Goal: Register for event/course

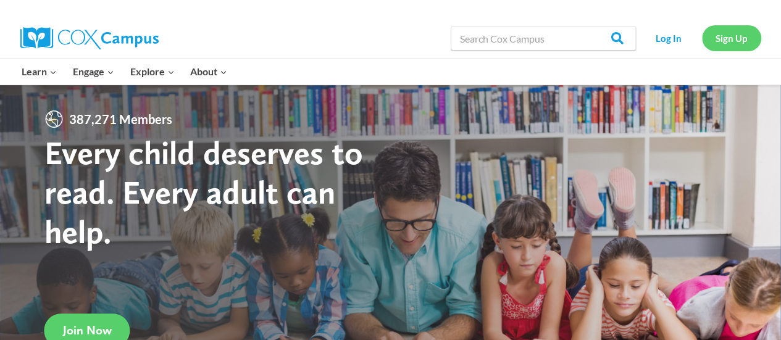
click at [726, 36] on link "Sign Up" at bounding box center [731, 37] width 59 height 25
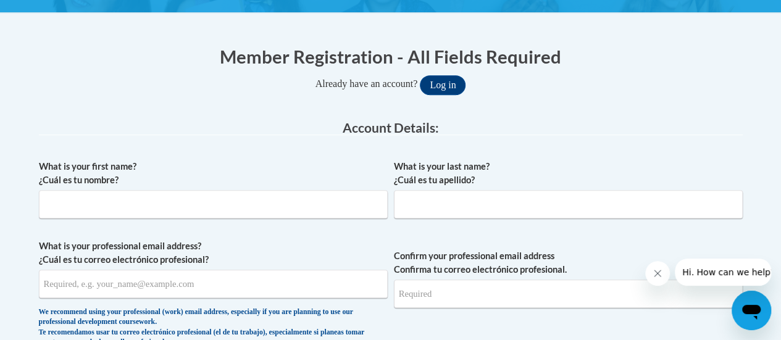
scroll to position [220, 0]
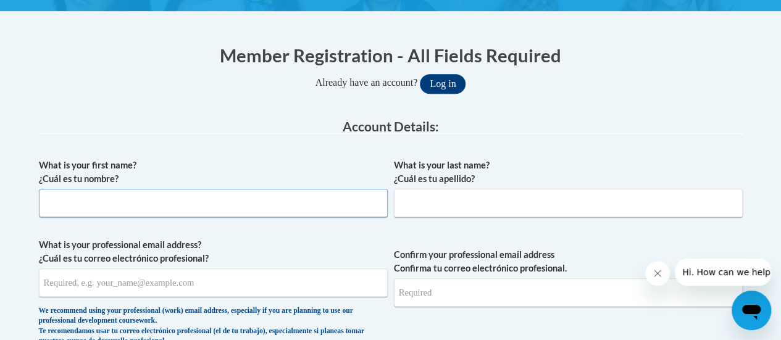
click at [155, 200] on input "What is your first name? ¿Cuál es tu nombre?" at bounding box center [213, 203] width 349 height 28
type input "Amy"
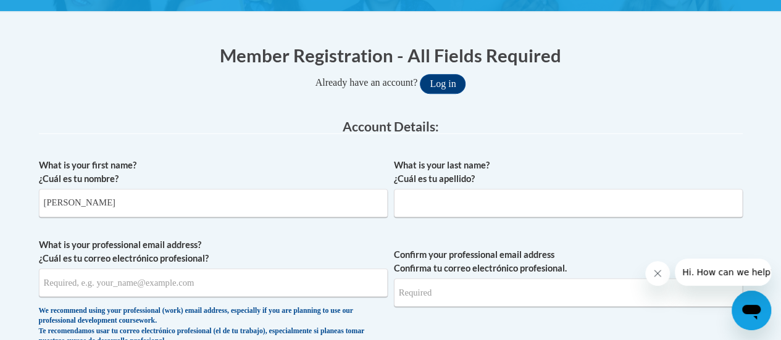
type input "Schilz"
click at [231, 286] on input "What is your professional email address? ¿Cuál es tu correo electrónico profesi…" at bounding box center [213, 283] width 349 height 28
type input "alschilz@gbaps.org"
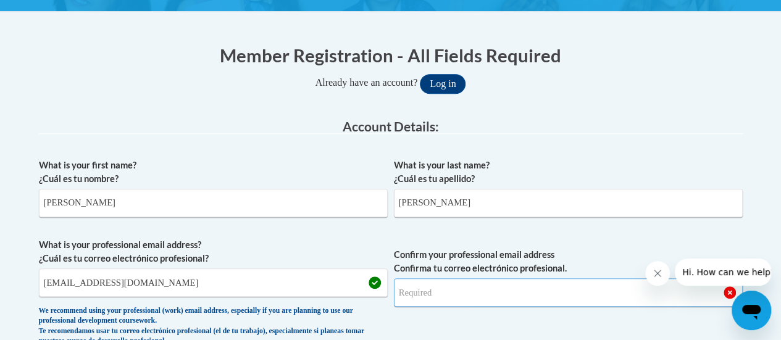
click at [545, 291] on input "Confirm your professional email address Confirma tu correo electrónico profesio…" at bounding box center [568, 292] width 349 height 28
type input "alschilz@gbaps.org"
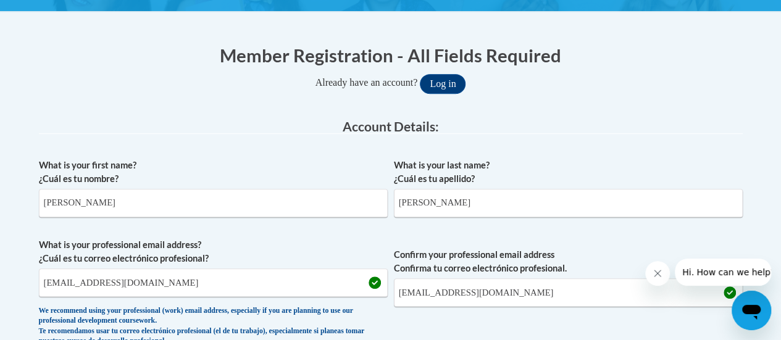
click at [648, 325] on span "Confirm your professional email address Confirma tu correo electrónico profesio…" at bounding box center [568, 295] width 349 height 114
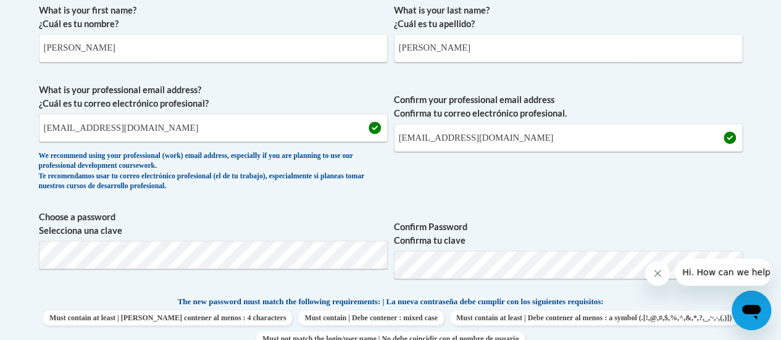
scroll to position [376, 0]
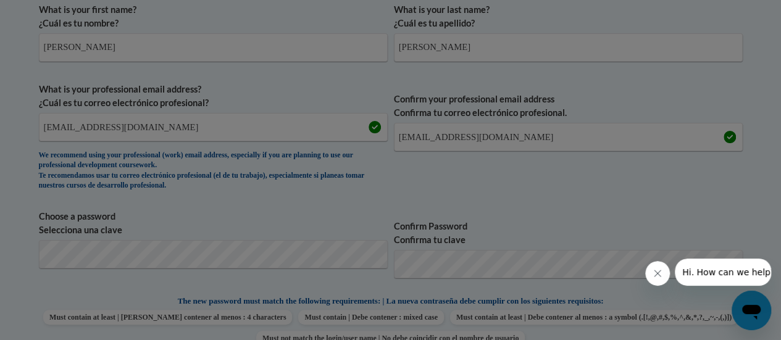
scroll to position [472, 0]
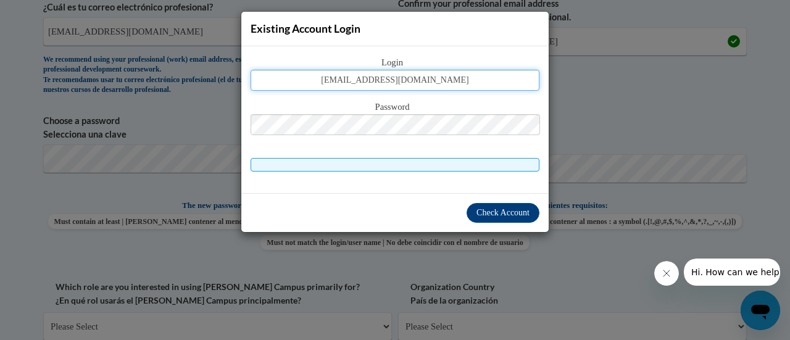
type input "alschilz@gbaps.org"
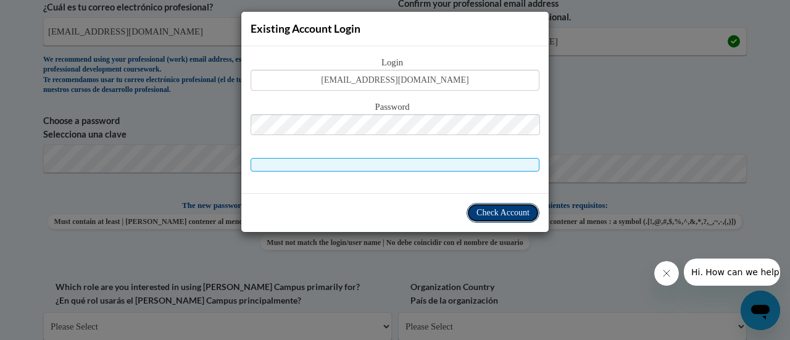
click at [497, 209] on span "Check Account" at bounding box center [503, 212] width 53 height 9
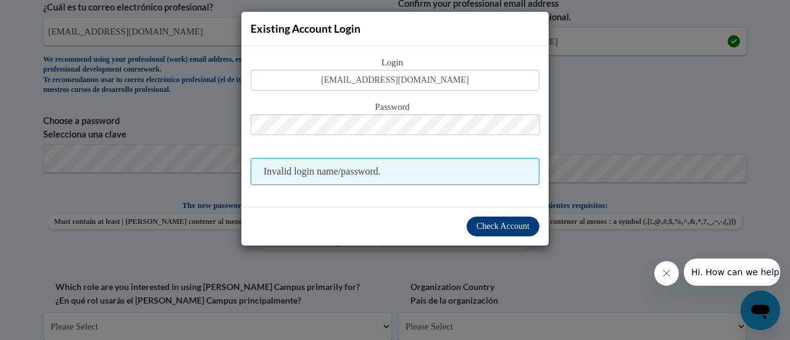
click at [497, 209] on div "Check Account" at bounding box center [394, 226] width 307 height 39
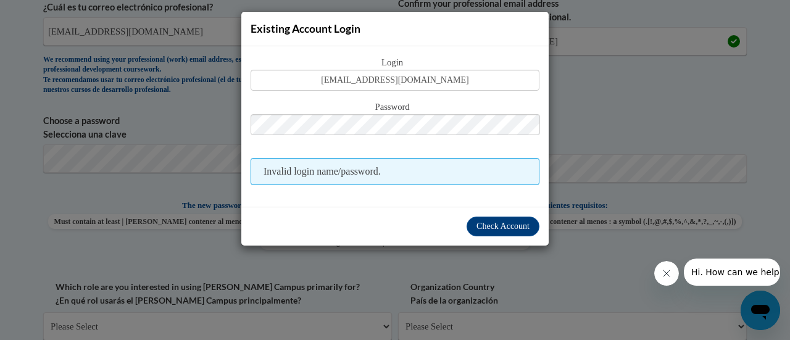
click at [645, 130] on div "Existing Account Login Login alschilz@gbaps.org Password Invalid login name/pas…" at bounding box center [395, 170] width 790 height 340
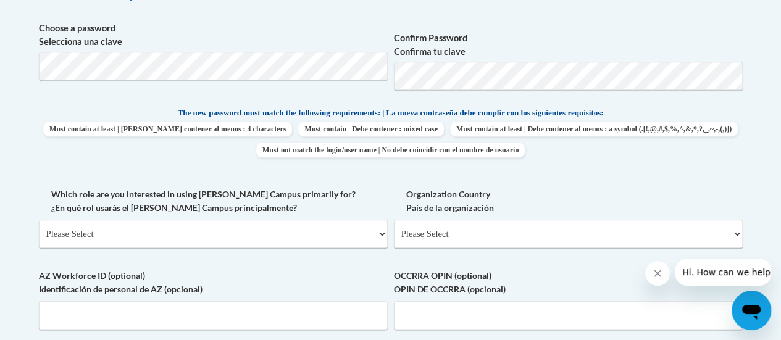
scroll to position [564, 0]
click at [364, 239] on select "Please Select College/University | Colegio/Universidad Community/Nonprofit Part…" at bounding box center [213, 234] width 349 height 28
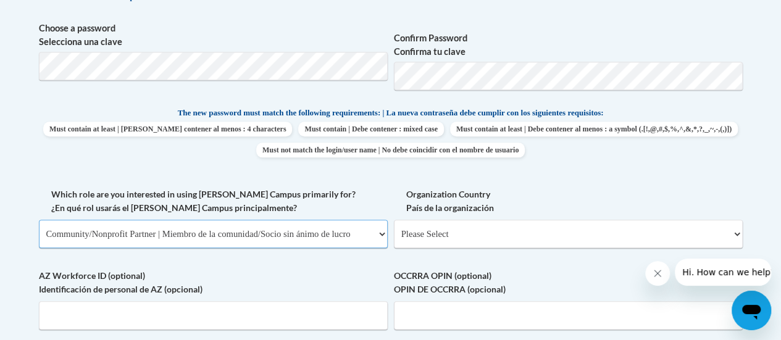
click at [39, 220] on select "Please Select College/University | Colegio/Universidad Community/Nonprofit Part…" at bounding box center [213, 234] width 349 height 28
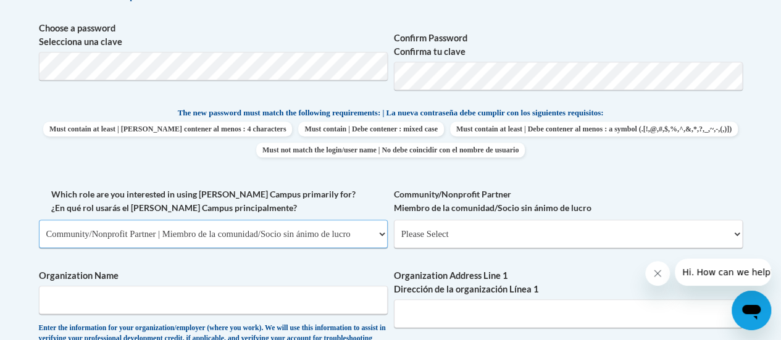
click at [247, 236] on select "Please Select College/University | Colegio/Universidad Community/Nonprofit Part…" at bounding box center [213, 234] width 349 height 28
select select "fbf2d438-af2f-41f8-98f1-81c410e29de3"
click at [39, 220] on select "Please Select College/University | Colegio/Universidad Community/Nonprofit Part…" at bounding box center [213, 234] width 349 height 28
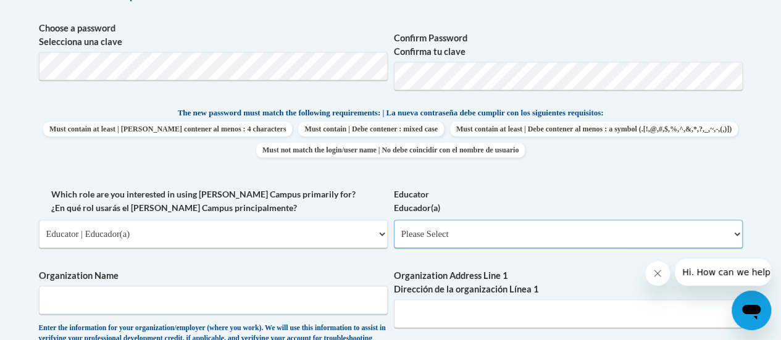
click at [493, 236] on select "Please Select Early Learning/Daycare Teacher/Family Home Care Provider | Maestr…" at bounding box center [568, 234] width 349 height 28
select select "8e40623d-54d0-45cd-9f92-5df65cd3f8cf"
click at [394, 220] on select "Please Select Early Learning/Daycare Teacher/Family Home Care Provider | Maestr…" at bounding box center [568, 234] width 349 height 28
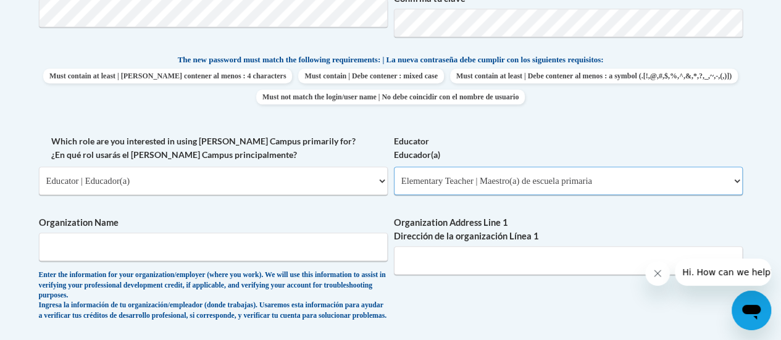
scroll to position [621, 0]
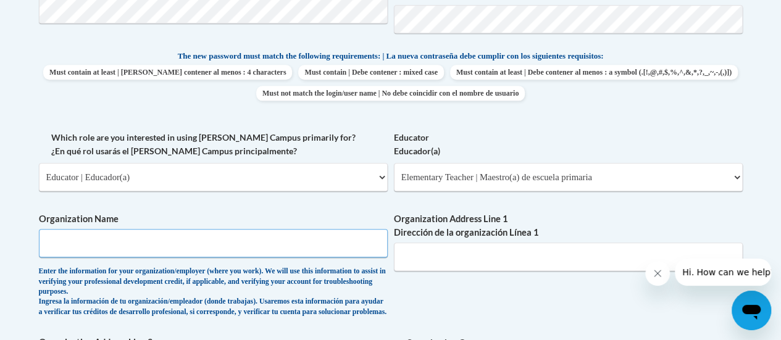
click at [326, 246] on input "Organization Name" at bounding box center [213, 243] width 349 height 28
type input "Green Bay Area Public Schools"
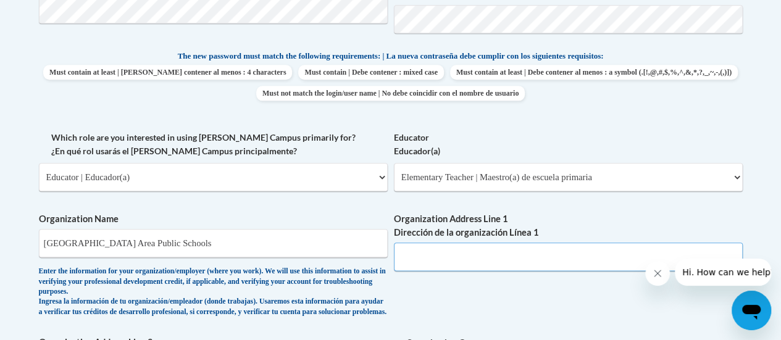
click at [468, 265] on input "Organization Address Line 1 Dirección de la organización Línea 1" at bounding box center [568, 257] width 349 height 28
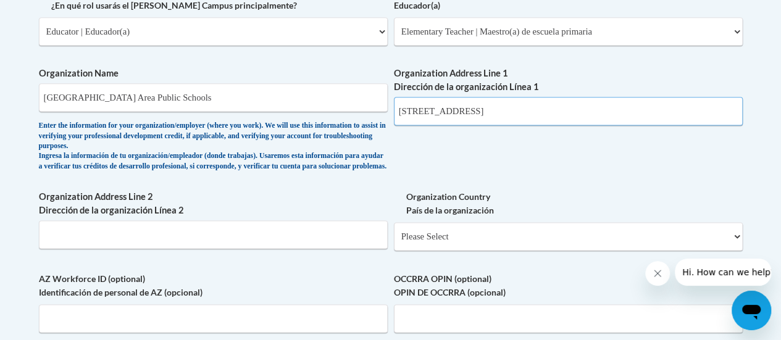
scroll to position [768, 0]
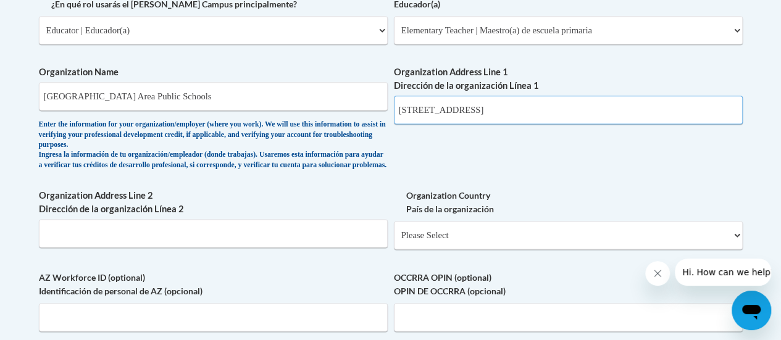
type input "200 S. Broadway Street"
click at [464, 247] on select "Please Select United States | Estados Unidos Outside of the United States | Fue…" at bounding box center [568, 235] width 349 height 28
select select "ad49bcad-a171-4b2e-b99c-48b446064914"
click at [394, 230] on select "Please Select United States | Estados Unidos Outside of the United States | Fue…" at bounding box center [568, 235] width 349 height 28
select select
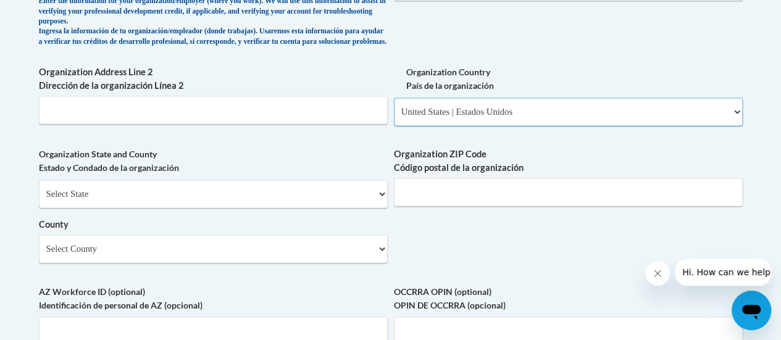
scroll to position [894, 0]
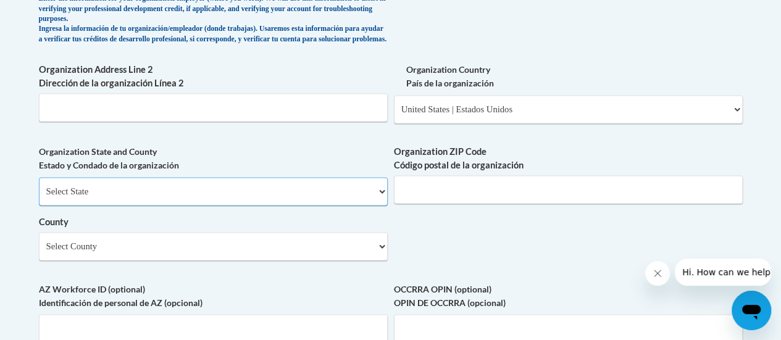
click at [309, 201] on select "Select State Alabama Alaska Arizona Arkansas California Colorado Connecticut De…" at bounding box center [213, 191] width 349 height 28
select select "Wisconsin"
click at [39, 186] on select "Select State Alabama Alaska Arizona Arkansas California Colorado Connecticut De…" at bounding box center [213, 191] width 349 height 28
click at [466, 204] on input "Organization ZIP Code Código postal de la organización" at bounding box center [568, 189] width 349 height 28
type input "54303"
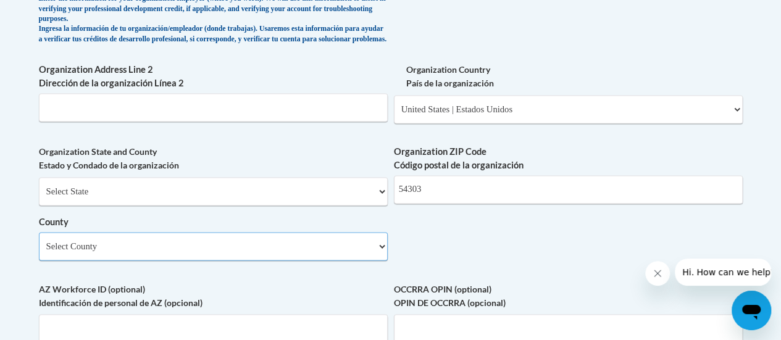
click at [337, 255] on select "Select County Adams Ashland Barron Bayfield Brown Buffalo Burnett Calumet Chipp…" at bounding box center [213, 246] width 349 height 28
select select "Brown"
click at [39, 241] on select "Select County Adams Ashland Barron Bayfield Brown Buffalo Burnett Calumet Chipp…" at bounding box center [213, 246] width 349 height 28
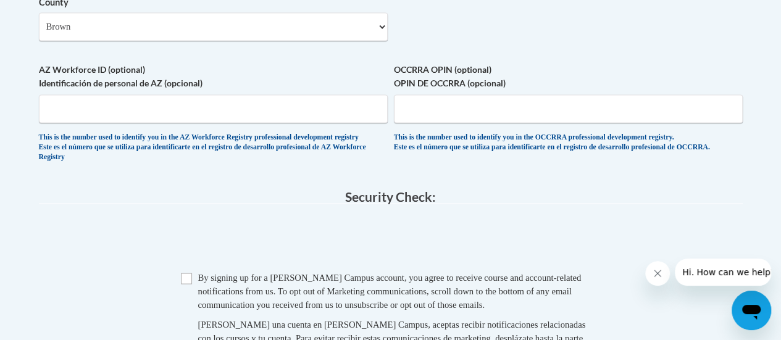
scroll to position [1137, 0]
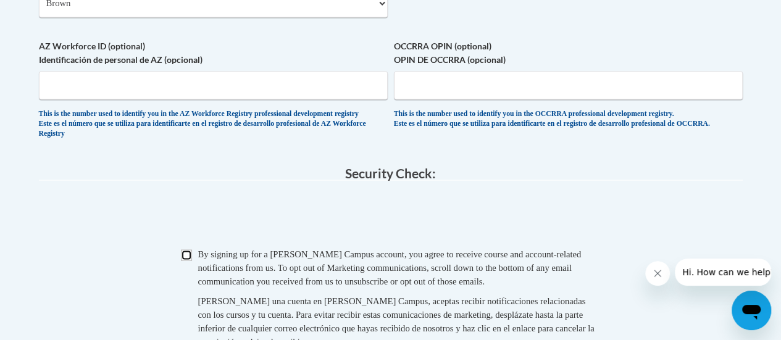
click at [190, 261] on input "Checkbox" at bounding box center [186, 254] width 11 height 11
checkbox input "true"
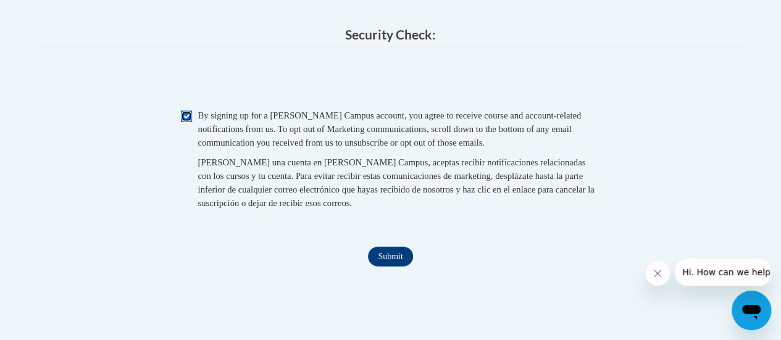
scroll to position [1276, 0]
click at [395, 267] on input "Submit" at bounding box center [390, 257] width 44 height 20
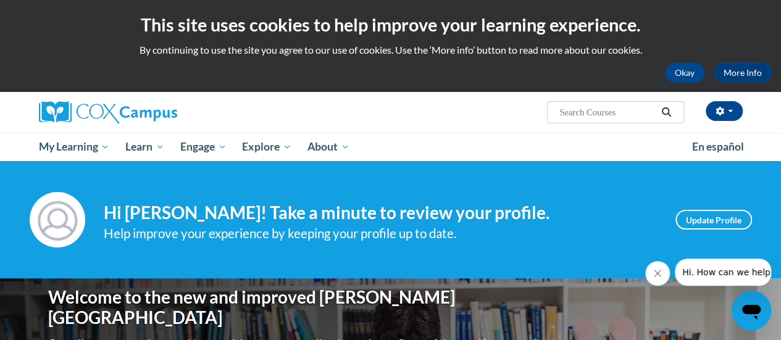
click at [659, 269] on icon "Close message from company" at bounding box center [658, 274] width 10 height 10
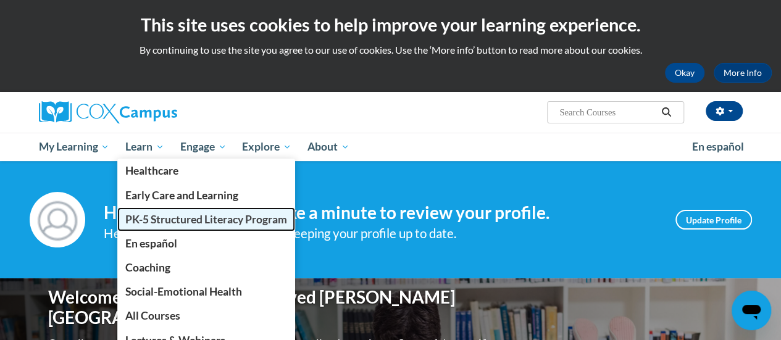
click at [154, 218] on span "PK-5 Structured Literacy Program" at bounding box center [206, 219] width 162 height 13
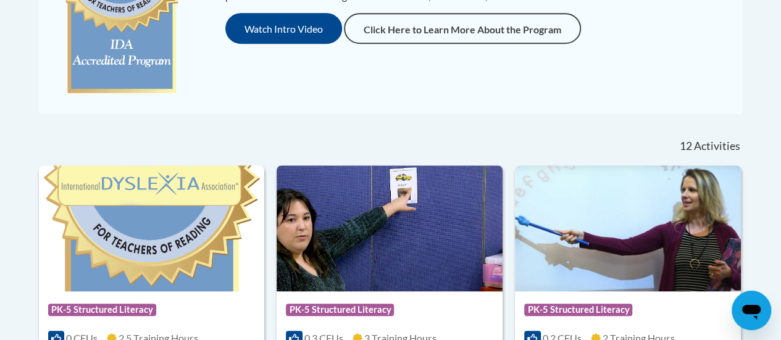
scroll to position [398, 0]
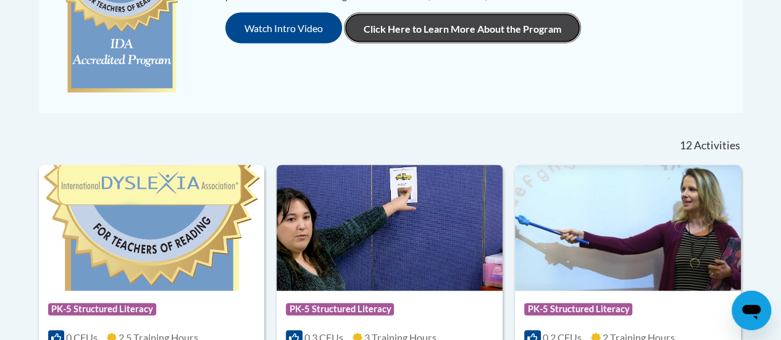
click at [459, 30] on link "Click Here to Learn More About the Program" at bounding box center [462, 27] width 237 height 31
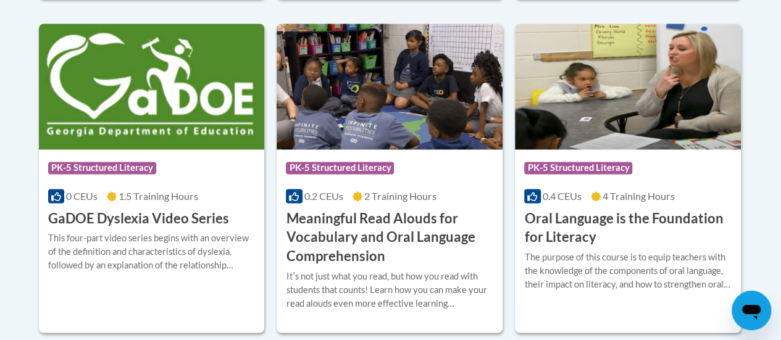
scroll to position [856, 0]
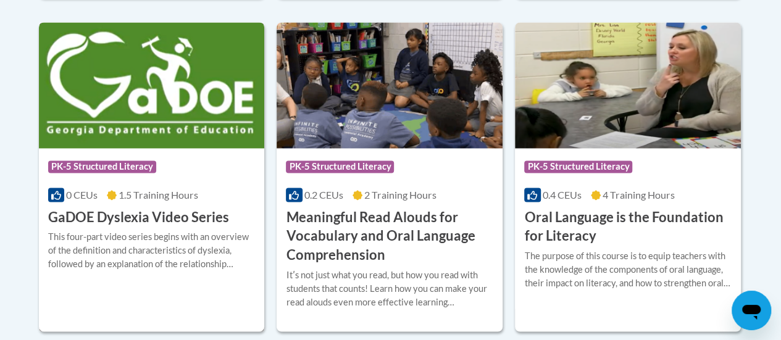
click at [185, 220] on h3 "GaDOE Dyslexia Video Series" at bounding box center [138, 217] width 181 height 19
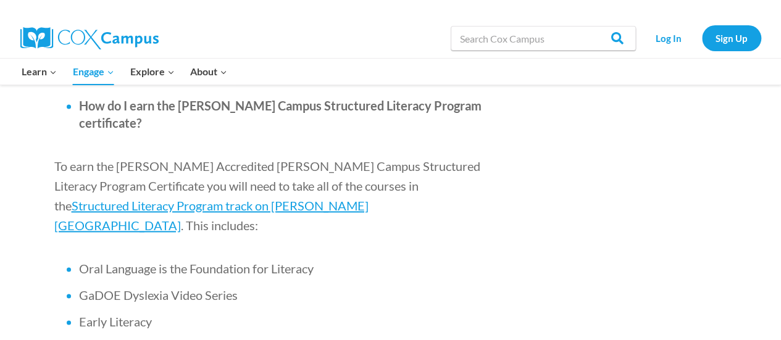
scroll to position [779, 0]
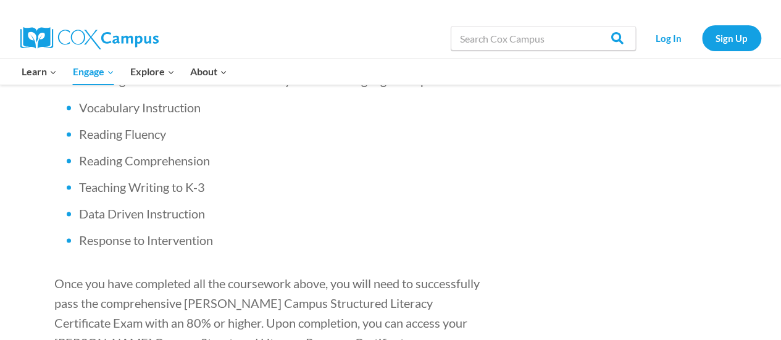
click at [424, 275] on span "Once you have completed all the coursework above, you will need to successfully…" at bounding box center [266, 312] width 425 height 74
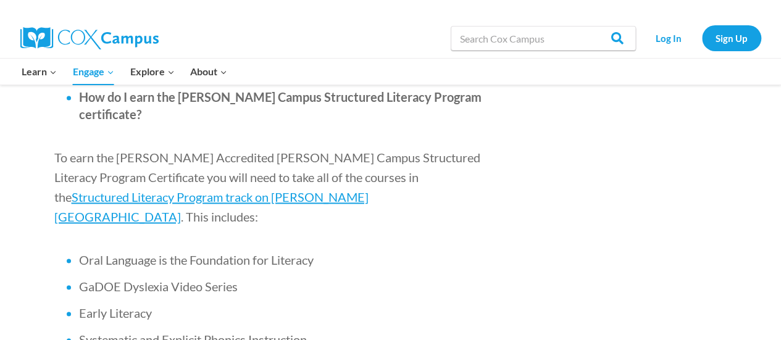
scroll to position [787, 0]
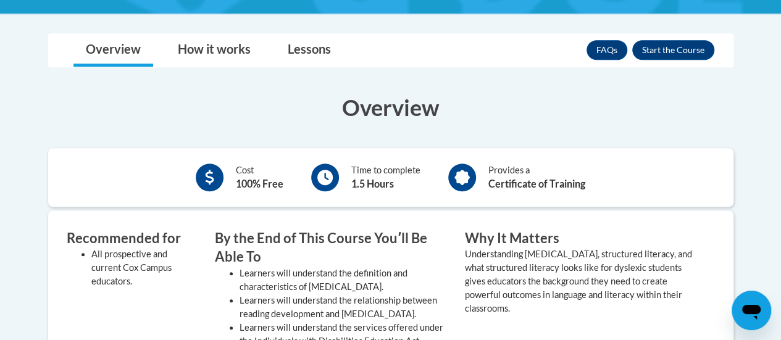
scroll to position [319, 0]
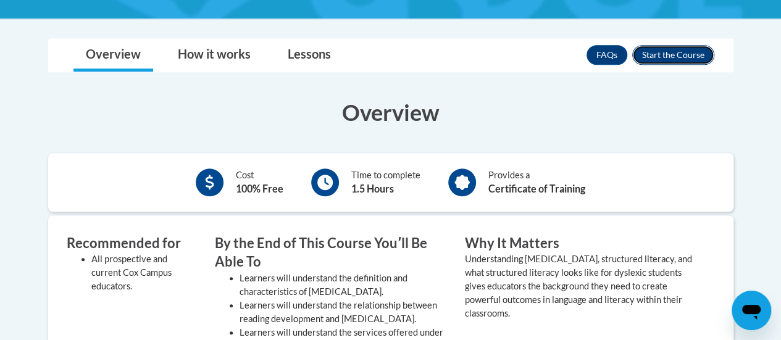
click at [675, 50] on button "Enroll" at bounding box center [673, 55] width 82 height 20
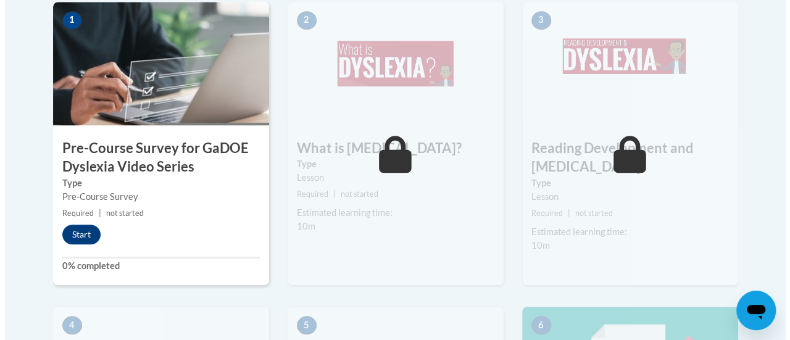
scroll to position [433, 0]
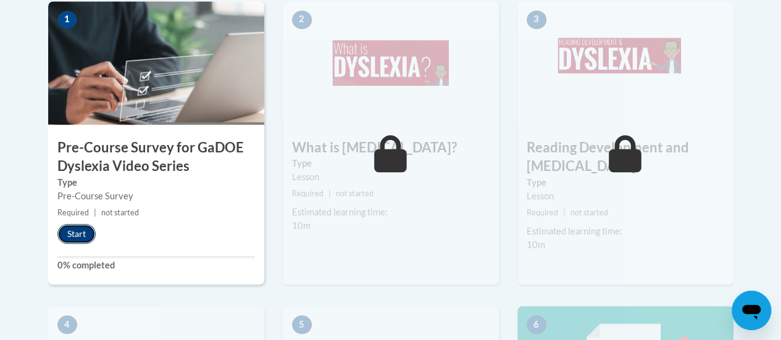
click at [77, 232] on button "Start" at bounding box center [76, 234] width 38 height 20
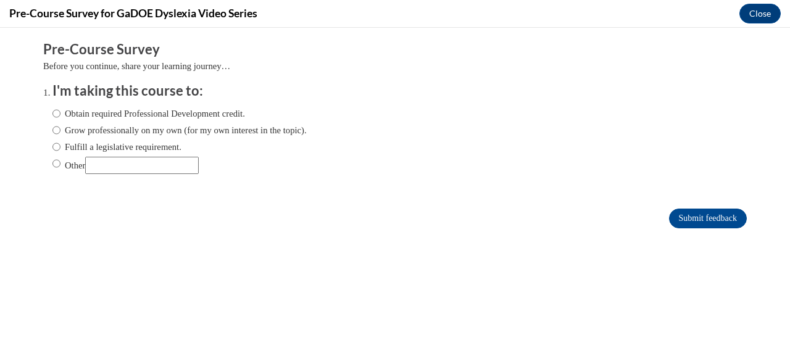
scroll to position [0, 0]
click at [154, 131] on label "Grow professionally on my own (for my own interest in the topic)." at bounding box center [179, 130] width 254 height 14
click at [61, 131] on input "Grow professionally on my own (for my own interest in the topic)." at bounding box center [56, 130] width 8 height 14
radio input "true"
click at [61, 144] on label "Fulfill a legislative requirement." at bounding box center [116, 147] width 129 height 14
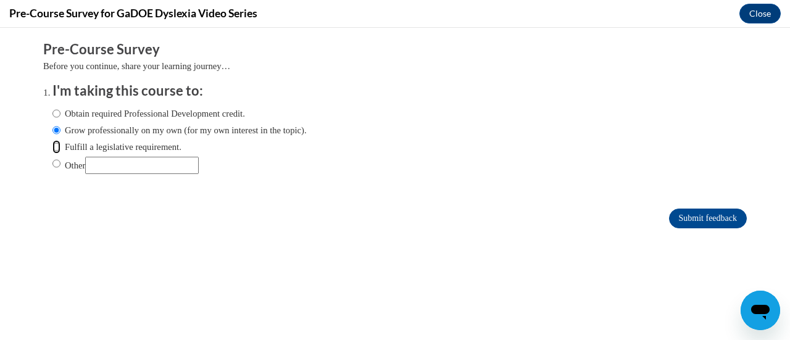
click at [61, 144] on input "Fulfill a legislative requirement." at bounding box center [56, 147] width 8 height 14
radio input "true"
click at [682, 217] on input "Submit feedback" at bounding box center [708, 219] width 78 height 20
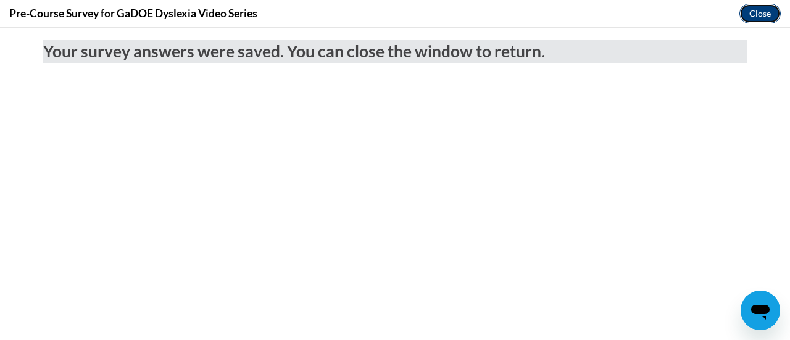
click at [761, 13] on button "Close" at bounding box center [760, 14] width 41 height 20
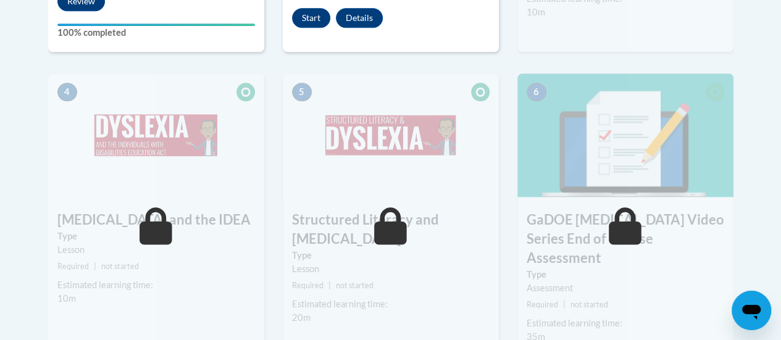
scroll to position [666, 0]
click at [26, 141] on body "This site uses cookies to help improve your learning experience. By continuing …" at bounding box center [390, 10] width 781 height 1352
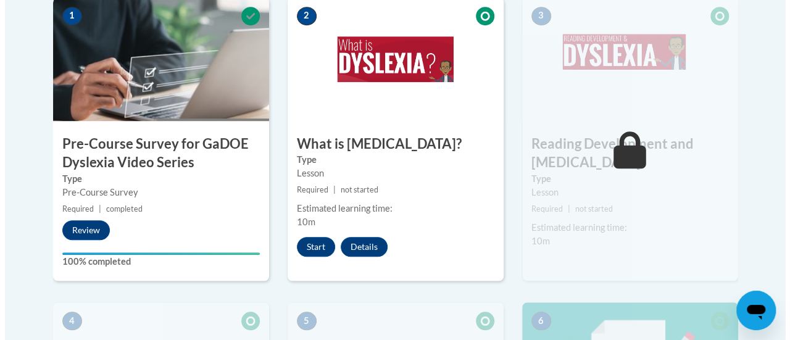
scroll to position [432, 0]
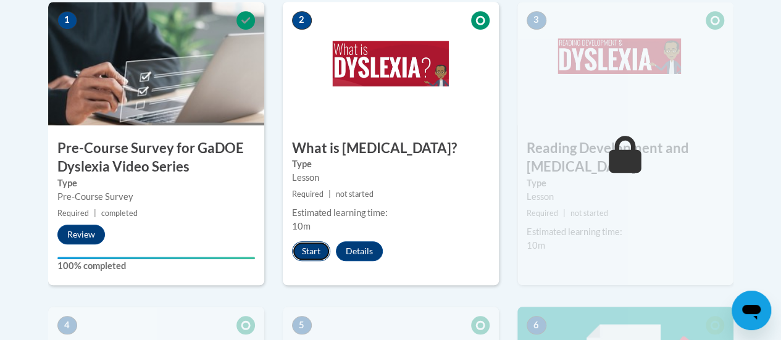
click at [307, 250] on button "Start" at bounding box center [311, 251] width 38 height 20
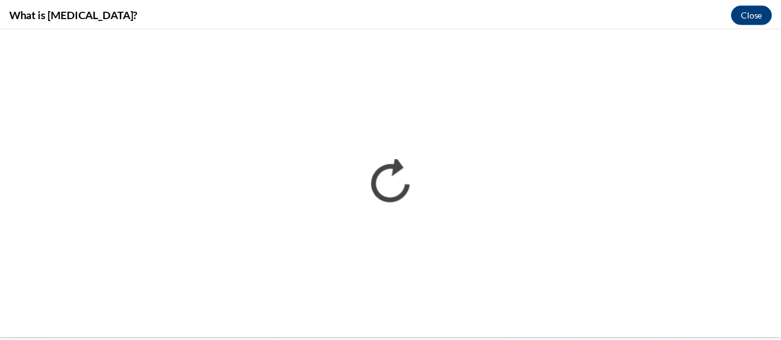
scroll to position [0, 0]
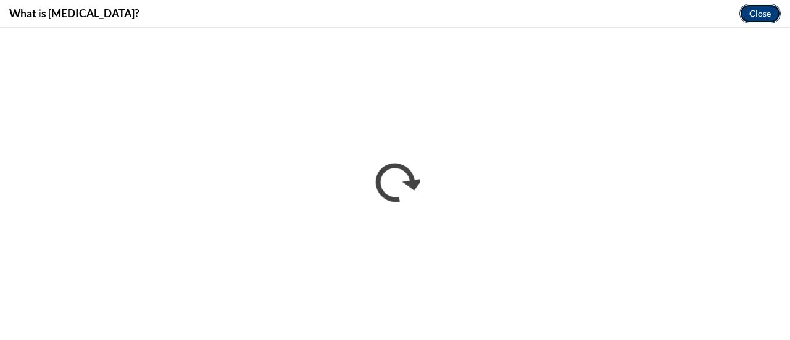
click at [753, 13] on button "Close" at bounding box center [760, 14] width 41 height 20
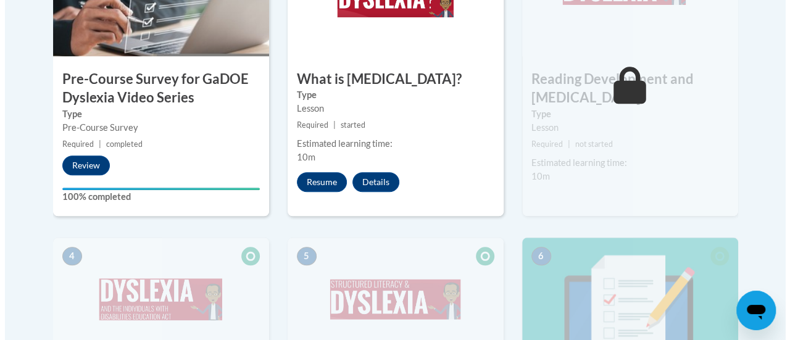
scroll to position [500, 0]
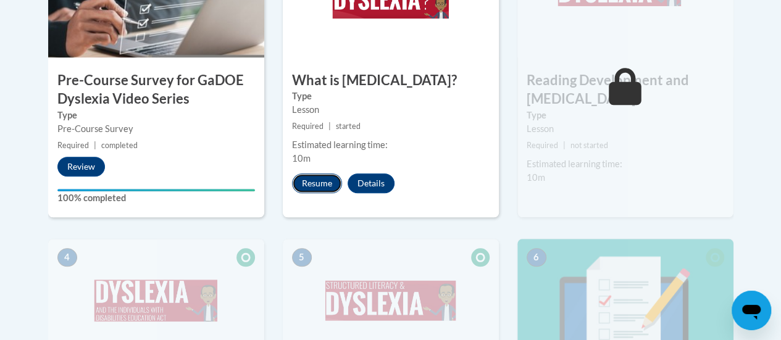
click at [305, 183] on button "Resume" at bounding box center [317, 183] width 50 height 20
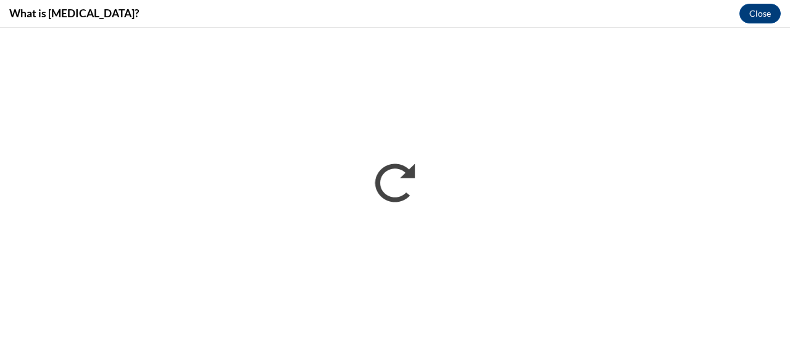
scroll to position [0, 0]
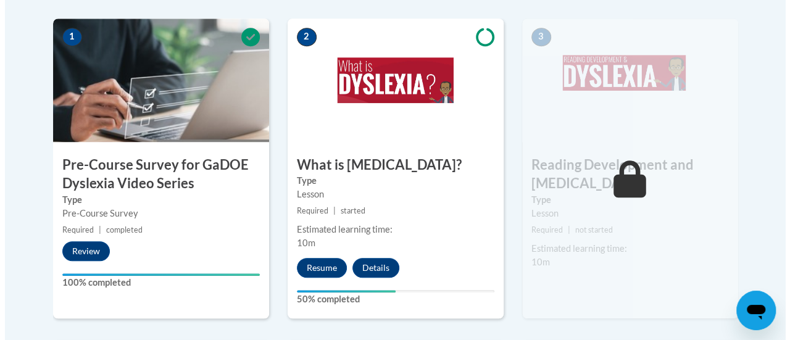
scroll to position [417, 0]
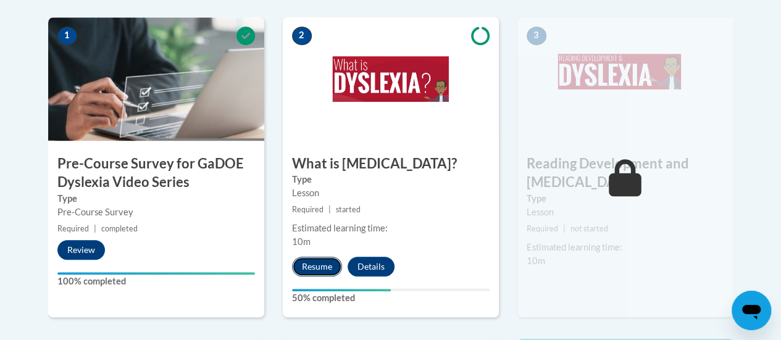
click at [308, 261] on button "Resume" at bounding box center [317, 267] width 50 height 20
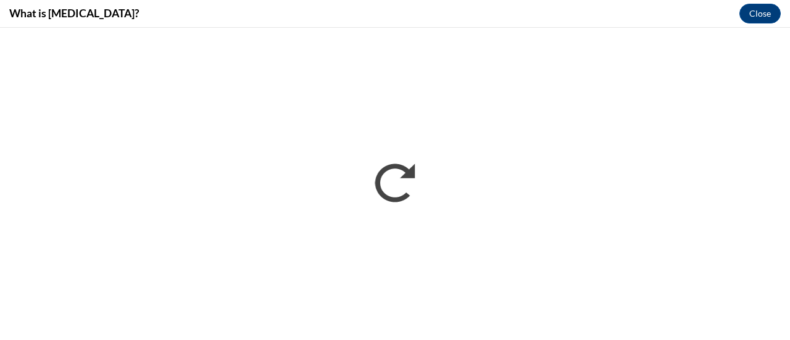
scroll to position [0, 0]
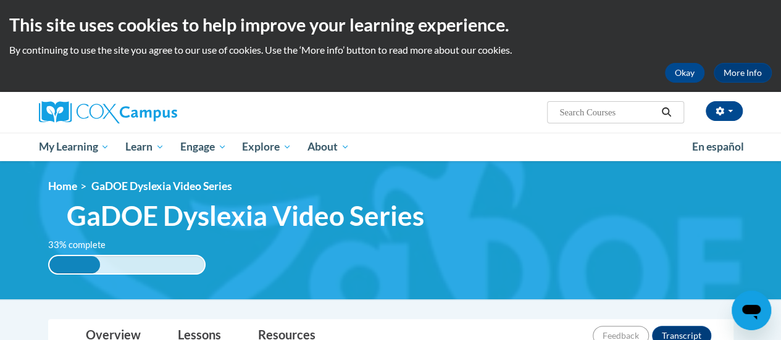
click at [737, 41] on div "This site uses cookies to help improve your learning experience. By continuing …" at bounding box center [390, 46] width 781 height 92
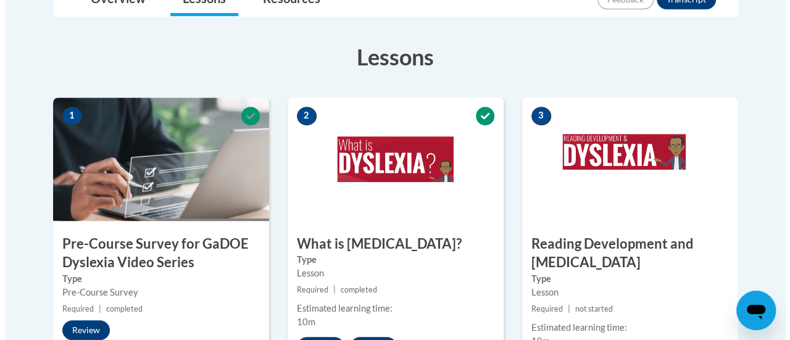
scroll to position [380, 0]
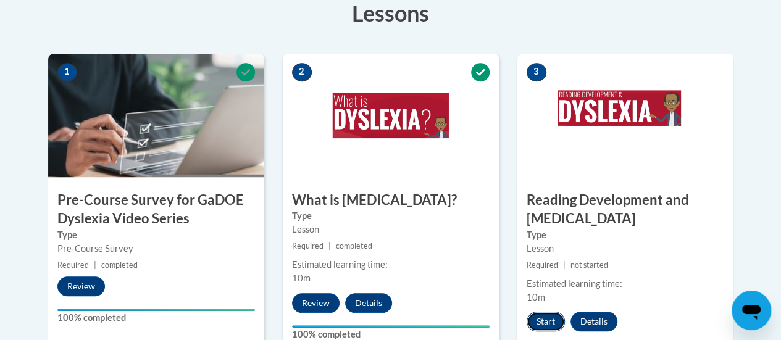
click at [542, 317] on button "Start" at bounding box center [546, 322] width 38 height 20
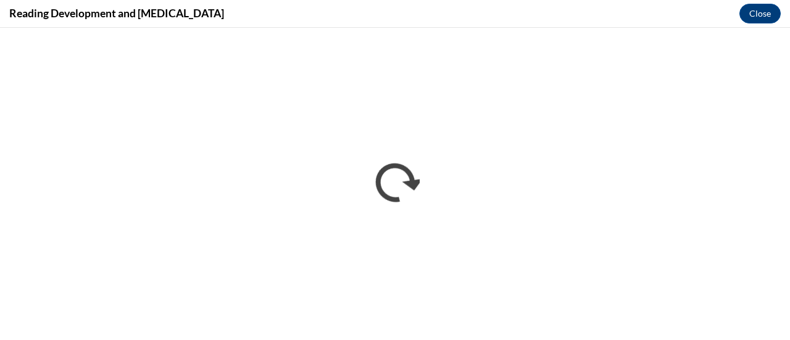
scroll to position [0, 0]
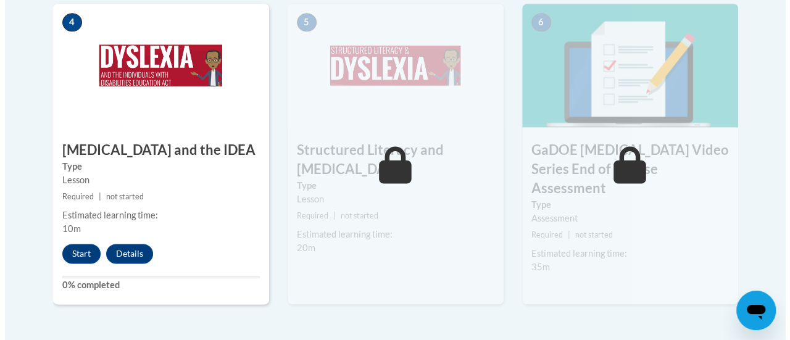
scroll to position [771, 0]
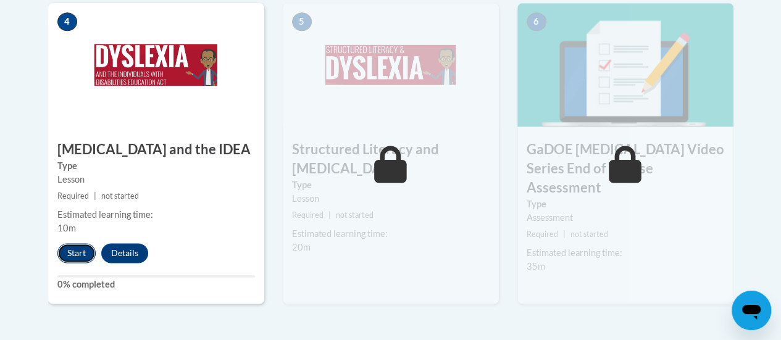
click at [70, 249] on button "Start" at bounding box center [76, 253] width 38 height 20
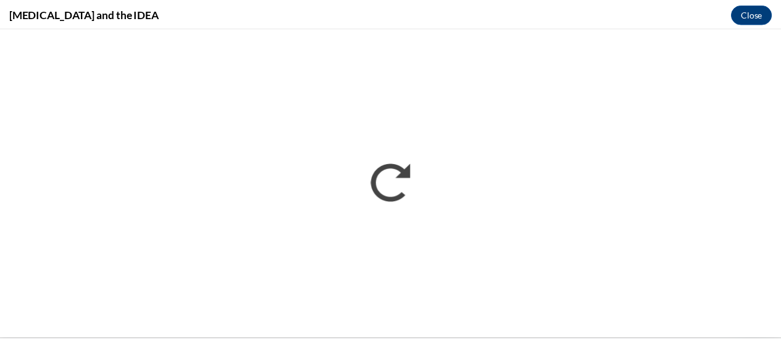
scroll to position [0, 0]
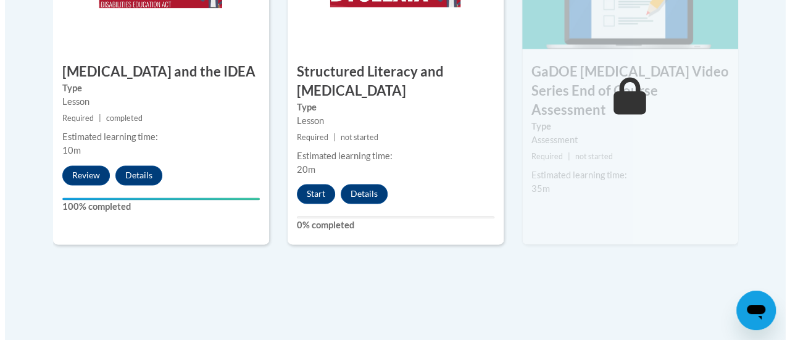
scroll to position [852, 0]
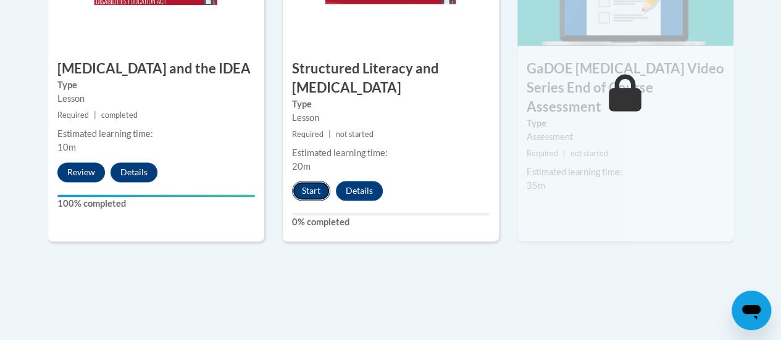
click at [307, 188] on button "Start" at bounding box center [311, 191] width 38 height 20
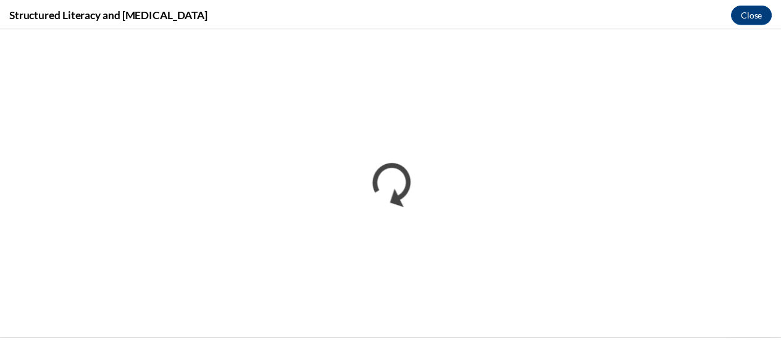
scroll to position [0, 0]
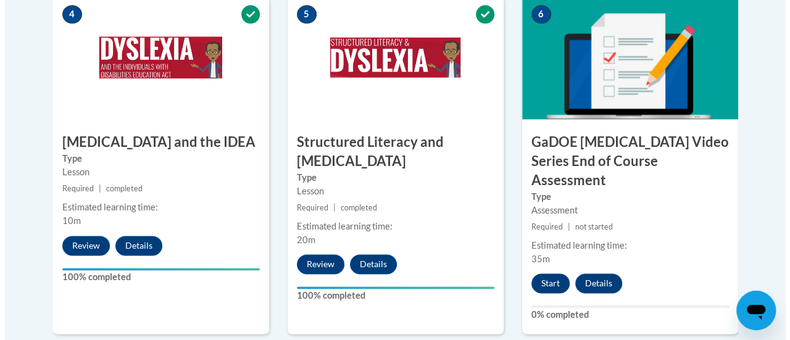
scroll to position [784, 0]
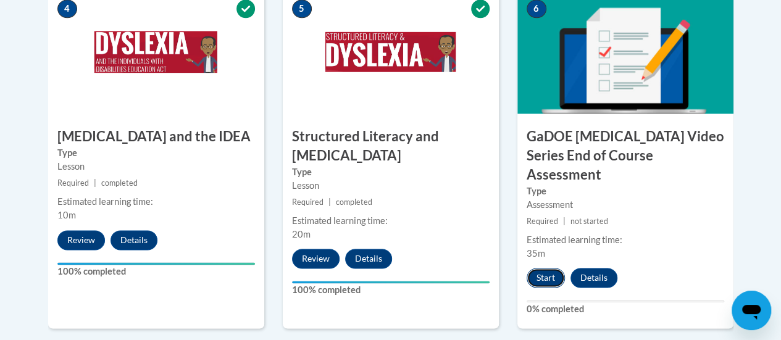
click at [541, 268] on button "Start" at bounding box center [546, 278] width 38 height 20
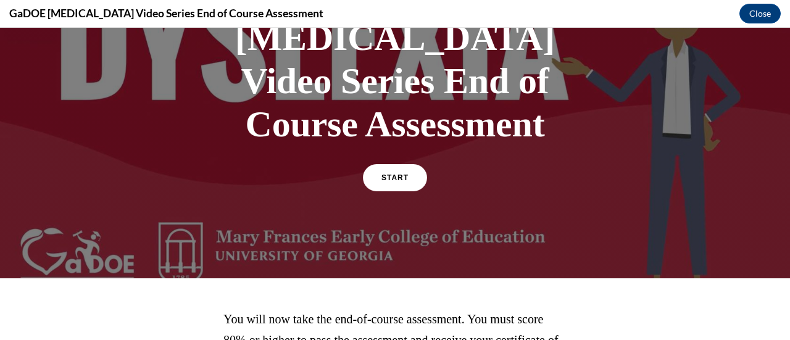
scroll to position [143, 0]
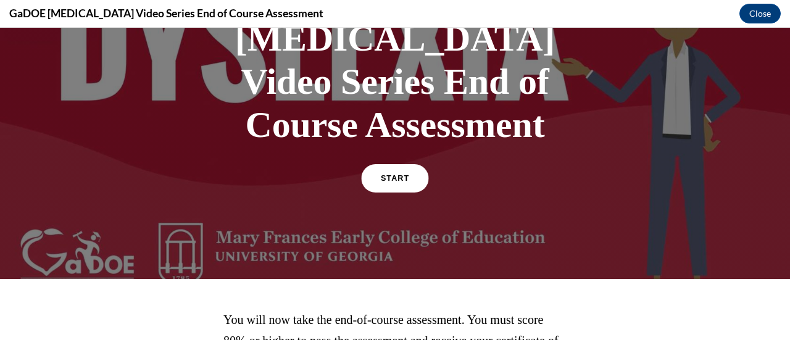
click at [401, 174] on span "START" at bounding box center [395, 178] width 28 height 9
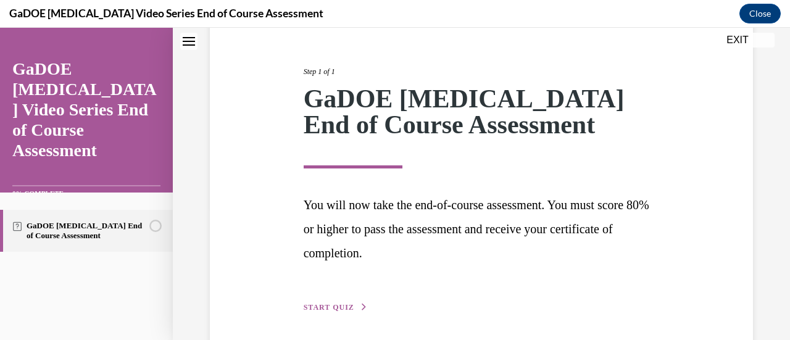
scroll to position [182, 0]
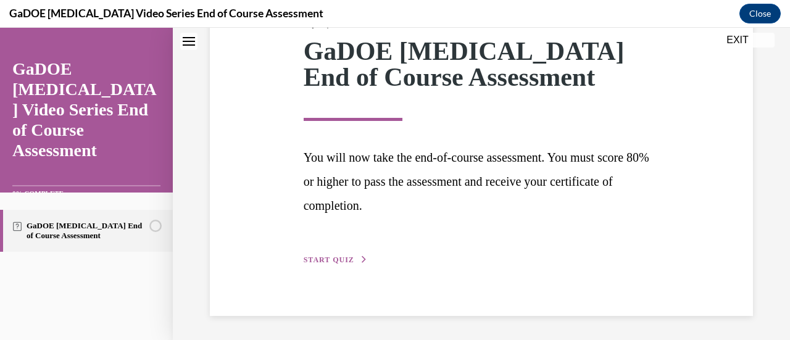
click at [332, 257] on span "START QUIZ" at bounding box center [329, 260] width 51 height 9
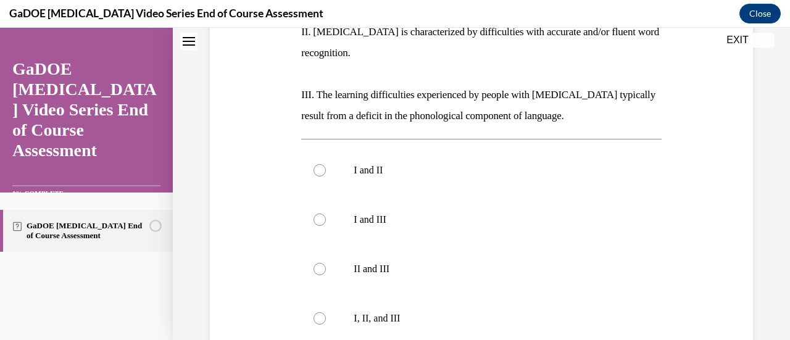
scroll to position [322, 0]
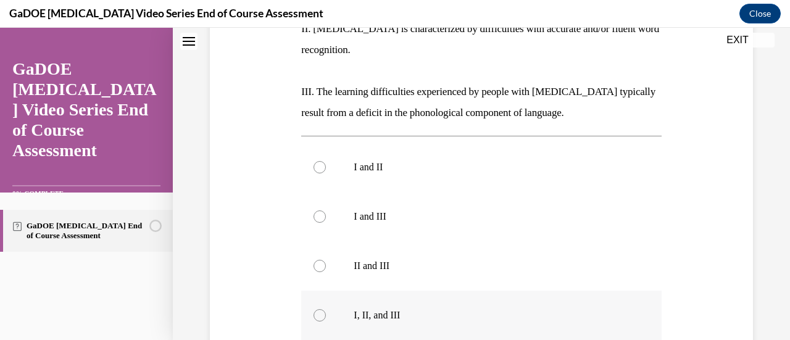
click at [322, 309] on div at bounding box center [320, 315] width 12 height 12
click at [322, 309] on input "I, II, and III" at bounding box center [320, 315] width 12 height 12
radio input "true"
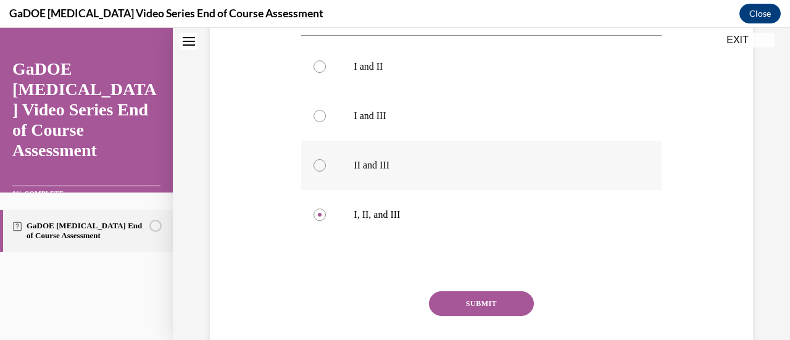
scroll to position [441, 0]
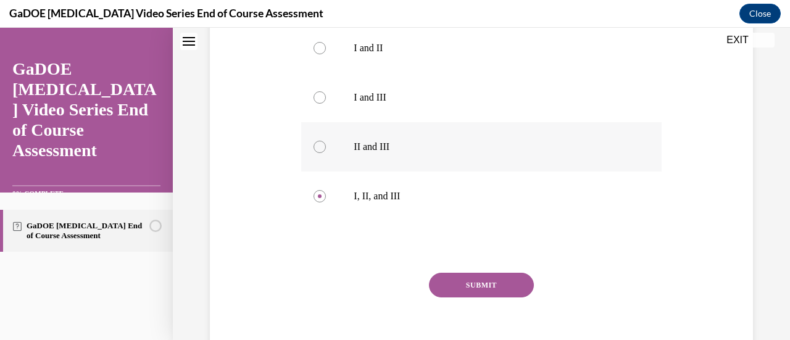
click at [492, 273] on button "SUBMIT" at bounding box center [481, 285] width 105 height 25
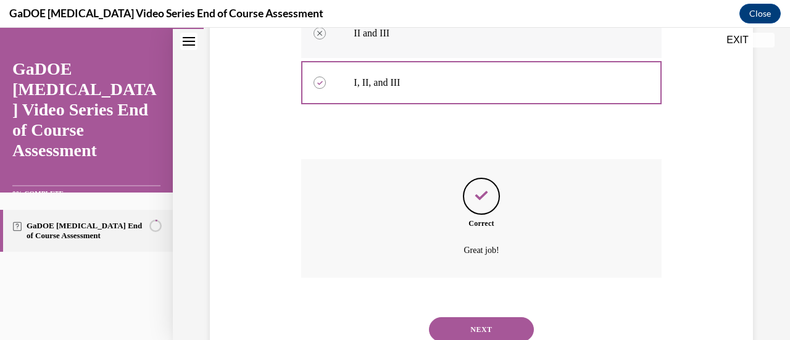
scroll to position [556, 0]
click at [479, 316] on button "NEXT" at bounding box center [481, 328] width 105 height 25
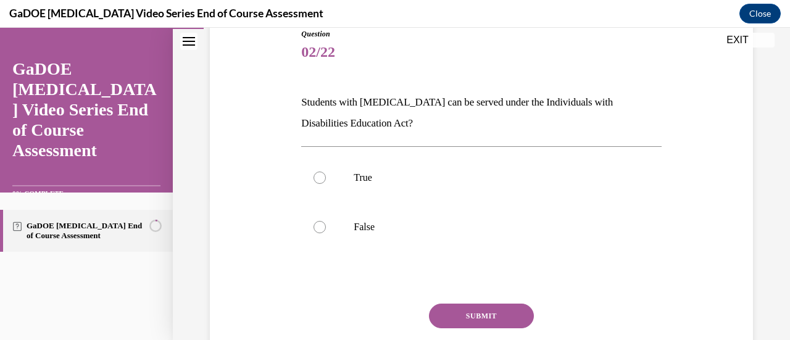
scroll to position [144, 0]
click at [354, 180] on p "True" at bounding box center [492, 177] width 277 height 12
click at [326, 180] on input "True" at bounding box center [320, 177] width 12 height 12
radio input "true"
click at [464, 314] on button "SUBMIT" at bounding box center [481, 315] width 105 height 25
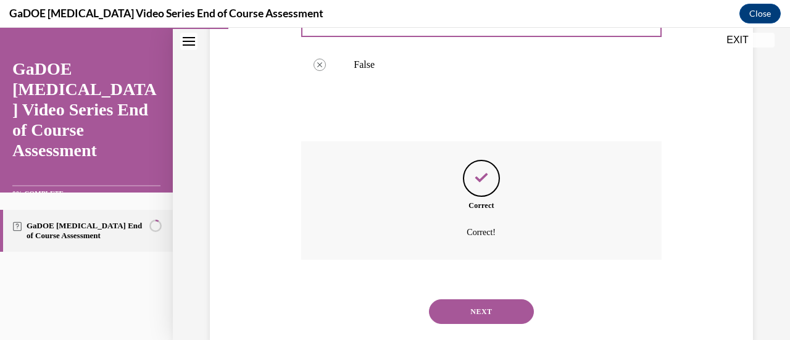
click at [464, 314] on button "NEXT" at bounding box center [481, 311] width 105 height 25
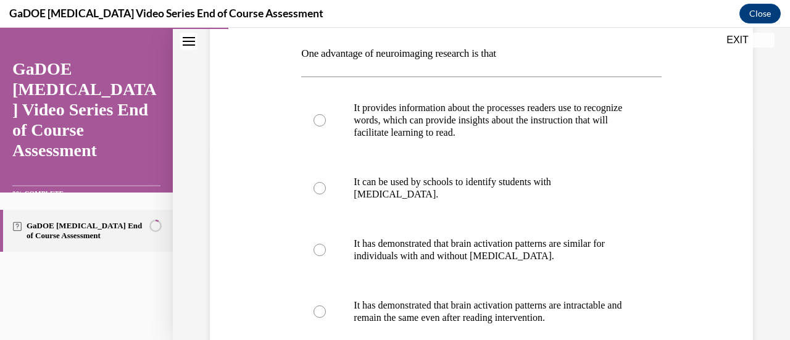
scroll to position [194, 0]
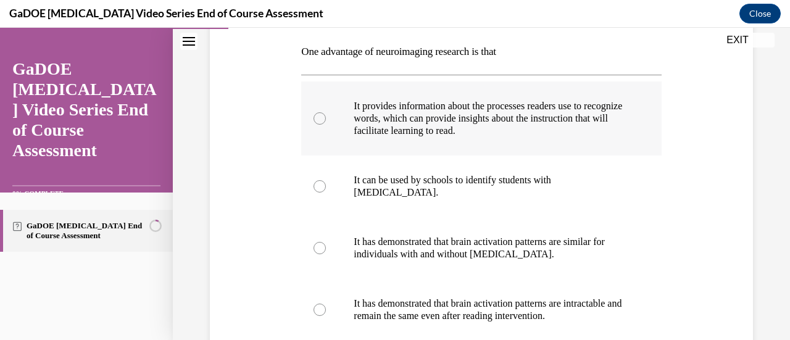
click at [427, 130] on p "It provides information about the processes readers use to recognize words, whi…" at bounding box center [492, 118] width 277 height 37
click at [326, 125] on input "It provides information about the processes readers use to recognize words, whi…" at bounding box center [320, 118] width 12 height 12
radio input "true"
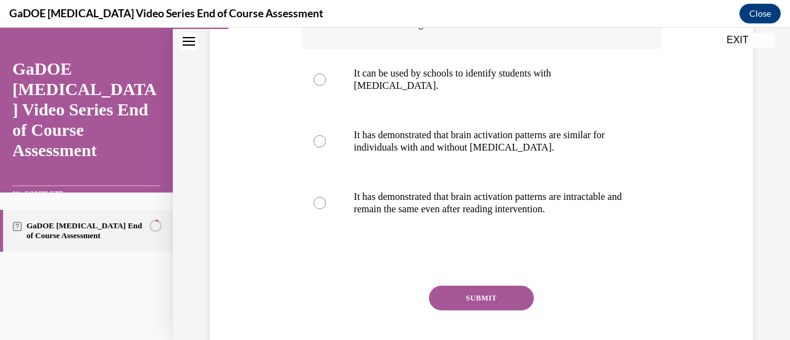
scroll to position [311, 0]
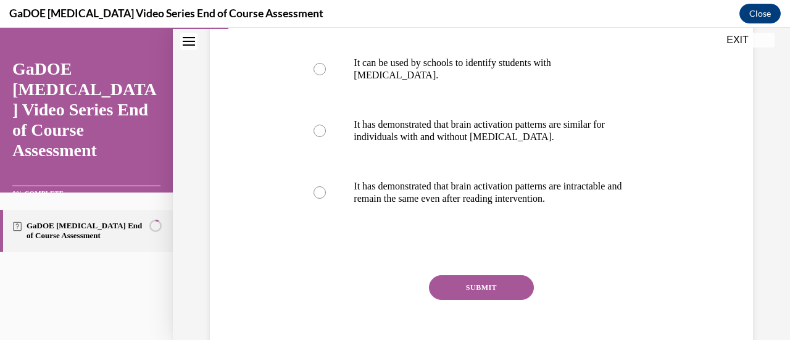
click at [480, 275] on button "SUBMIT" at bounding box center [481, 287] width 105 height 25
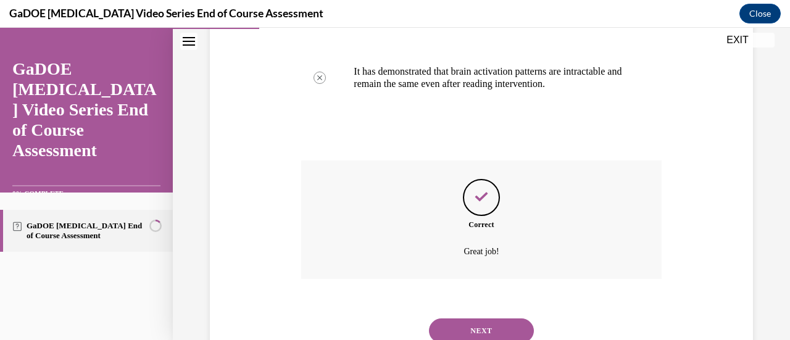
scroll to position [432, 0]
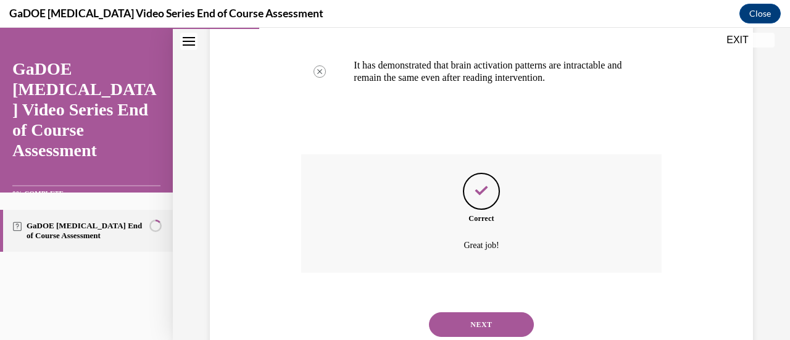
click at [485, 316] on button "NEXT" at bounding box center [481, 324] width 105 height 25
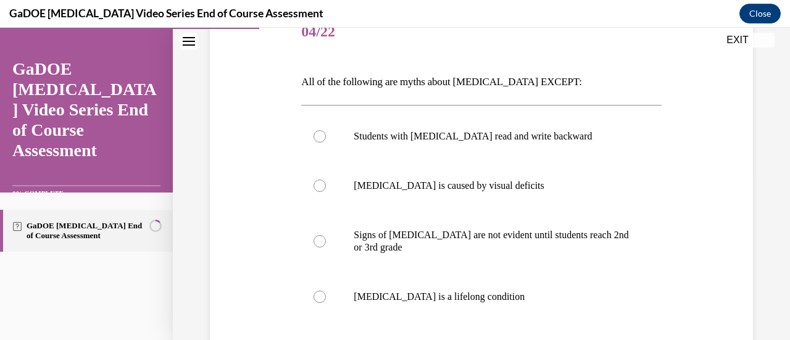
scroll to position [164, 0]
click at [475, 295] on p "Dyslexia is a lifelong condition" at bounding box center [492, 296] width 277 height 12
click at [326, 295] on input "Dyslexia is a lifelong condition" at bounding box center [320, 296] width 12 height 12
radio input "true"
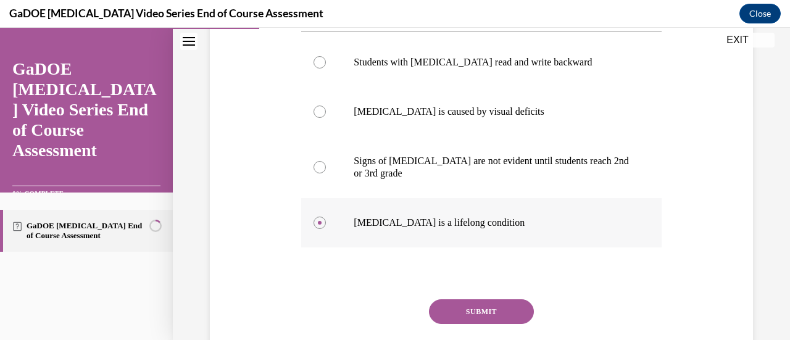
scroll to position [241, 0]
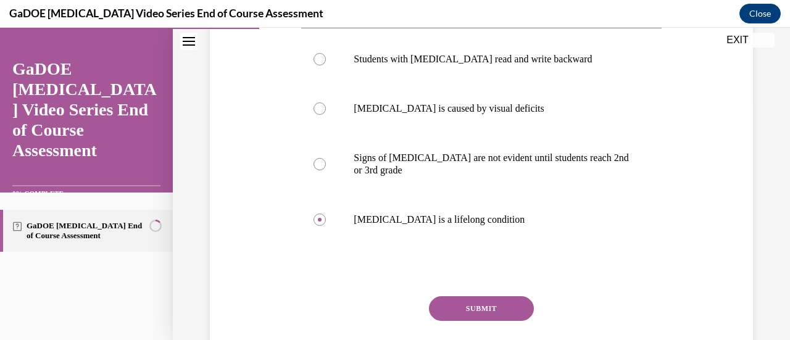
click at [485, 304] on button "SUBMIT" at bounding box center [481, 308] width 105 height 25
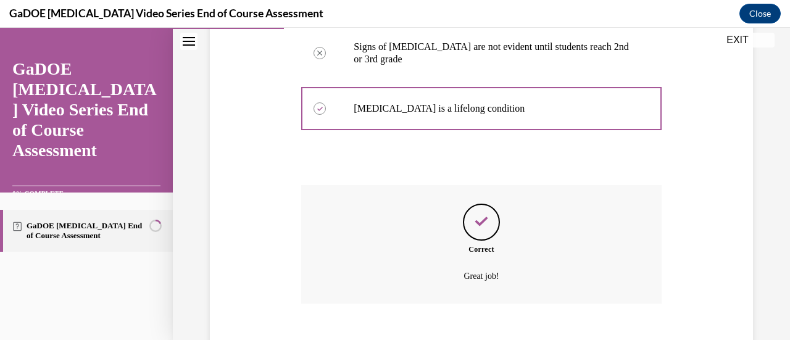
scroll to position [422, 0]
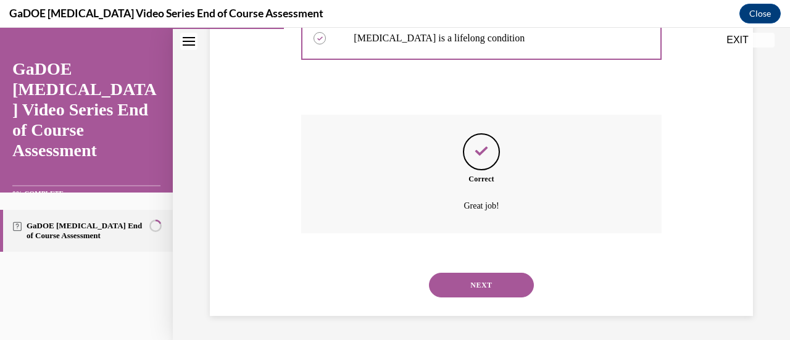
click at [473, 283] on button "NEXT" at bounding box center [481, 285] width 105 height 25
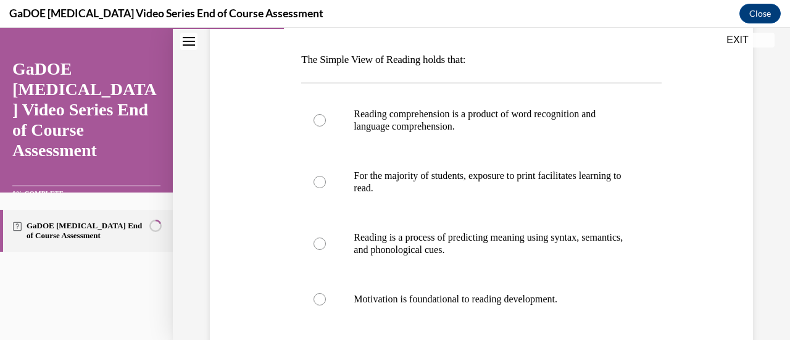
scroll to position [186, 0]
click at [404, 111] on p "Reading comprehension is a product of word recognition and language comprehensi…" at bounding box center [492, 120] width 277 height 25
click at [326, 114] on input "Reading comprehension is a product of word recognition and language comprehensi…" at bounding box center [320, 120] width 12 height 12
radio input "true"
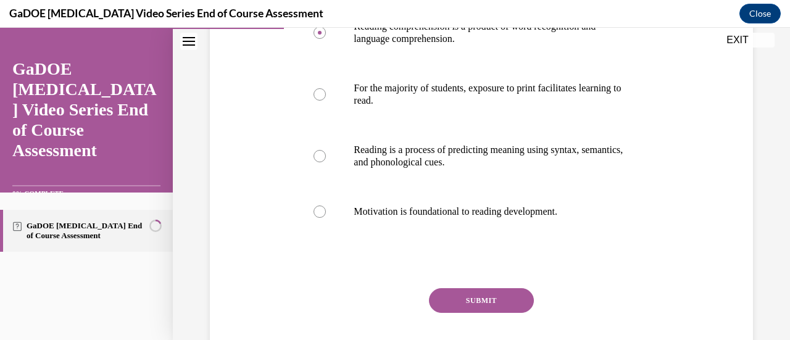
scroll to position [274, 0]
click at [474, 297] on button "SUBMIT" at bounding box center [481, 300] width 105 height 25
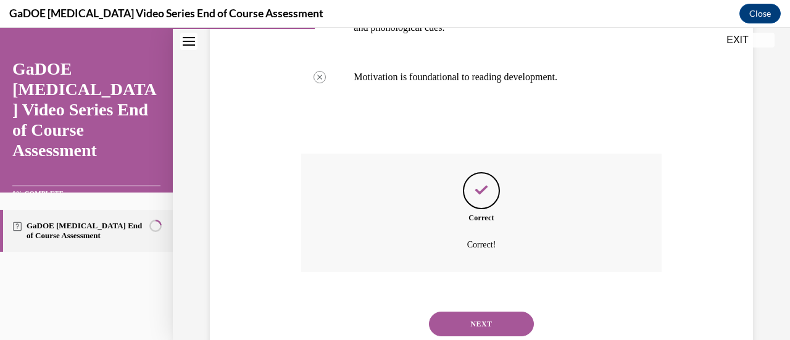
scroll to position [411, 0]
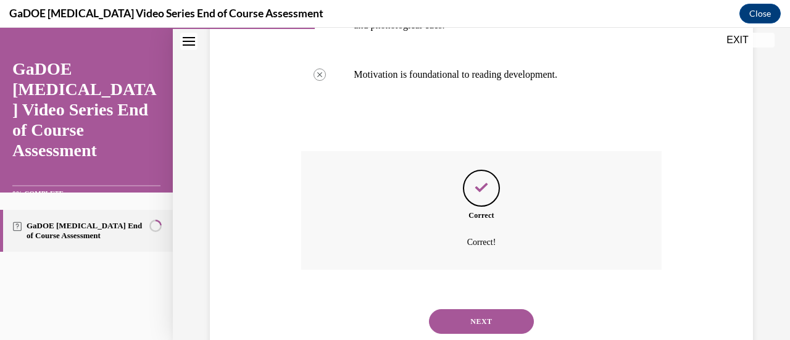
click at [480, 316] on button "NEXT" at bounding box center [481, 321] width 105 height 25
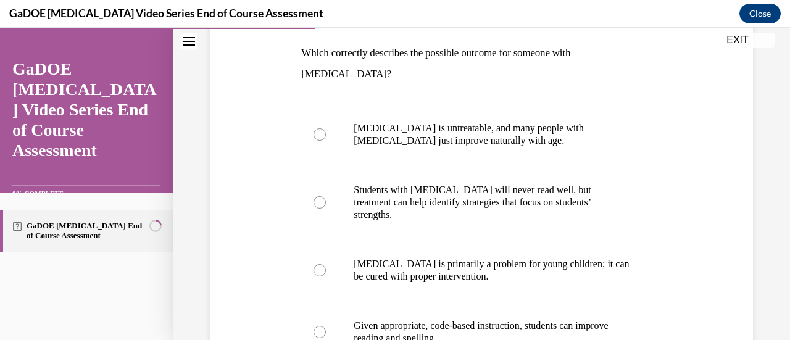
scroll to position [214, 0]
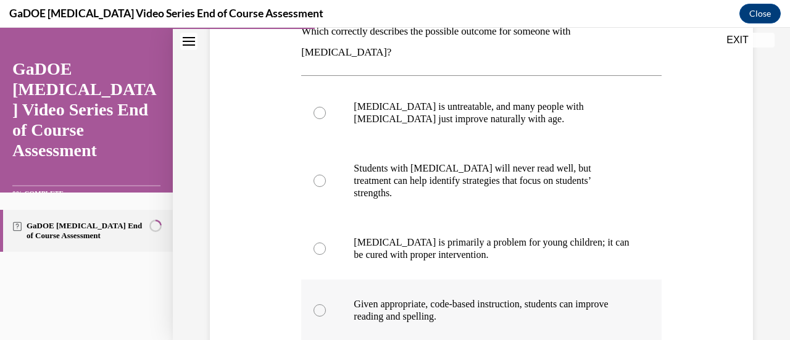
click at [509, 298] on p "Given appropriate, code-based instruction, students can improve reading and spe…" at bounding box center [492, 310] width 277 height 25
click at [326, 304] on input "Given appropriate, code-based instruction, students can improve reading and spe…" at bounding box center [320, 310] width 12 height 12
radio input "true"
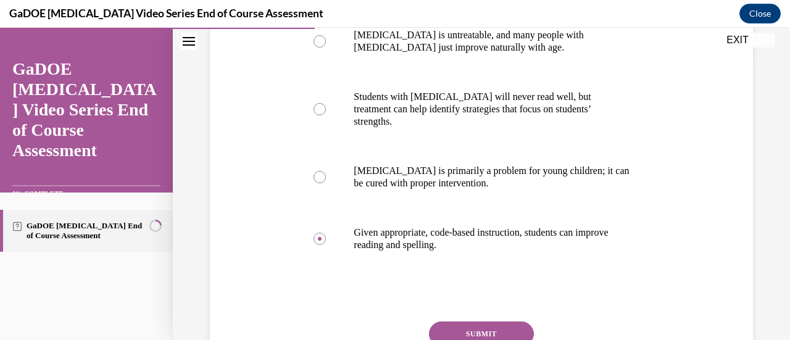
scroll to position [298, 0]
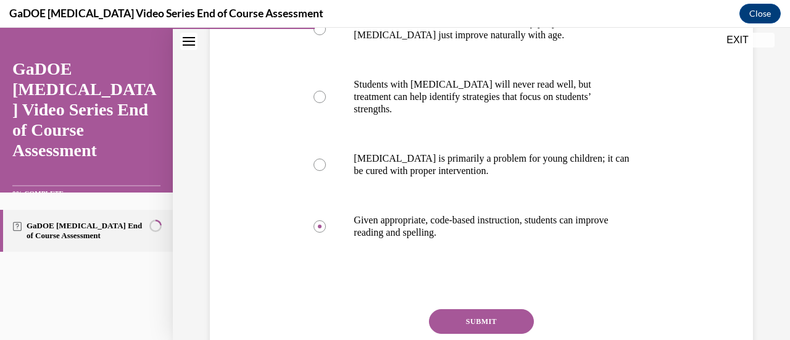
click at [496, 309] on button "SUBMIT" at bounding box center [481, 321] width 105 height 25
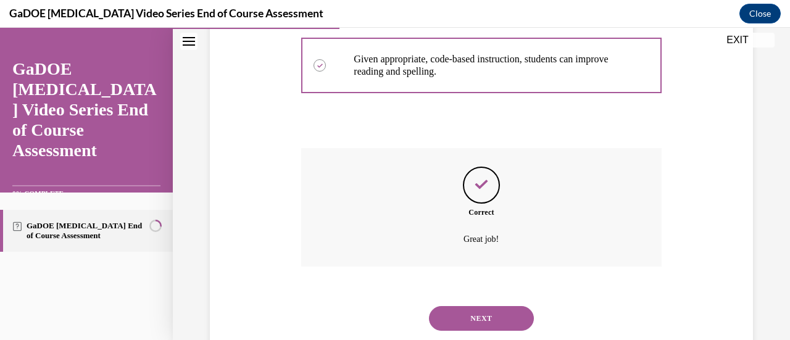
click at [496, 306] on button "NEXT" at bounding box center [481, 318] width 105 height 25
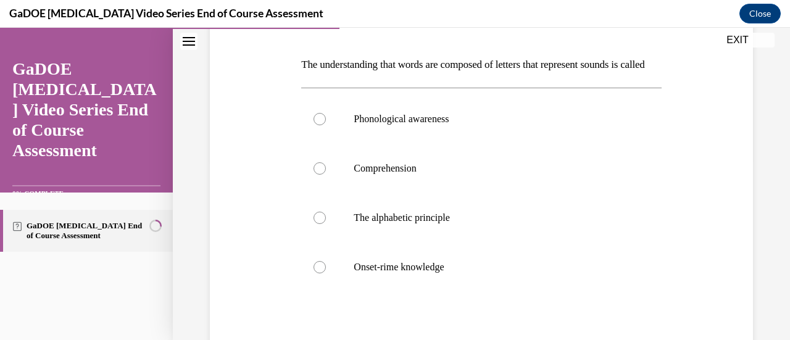
scroll to position [182, 0]
click at [415, 224] on p "The alphabetic principle" at bounding box center [492, 217] width 277 height 12
click at [326, 224] on input "The alphabetic principle" at bounding box center [320, 217] width 12 height 12
radio input "true"
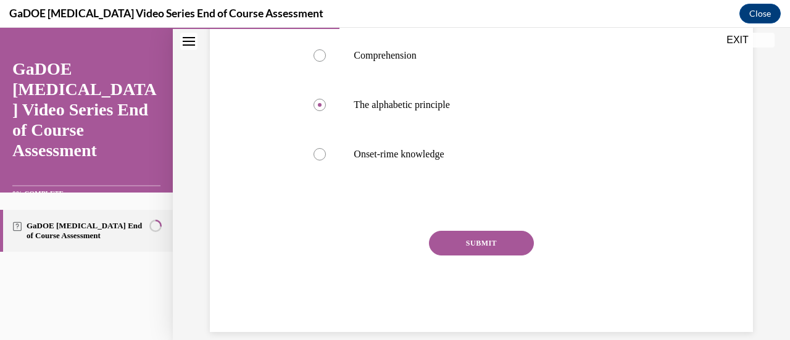
click at [487, 256] on button "SUBMIT" at bounding box center [481, 243] width 105 height 25
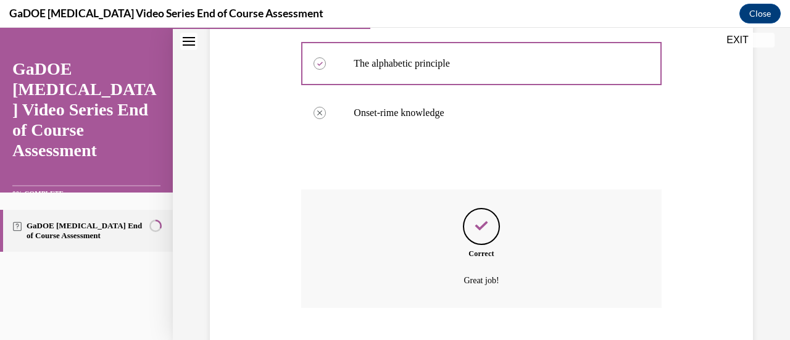
scroll to position [408, 0]
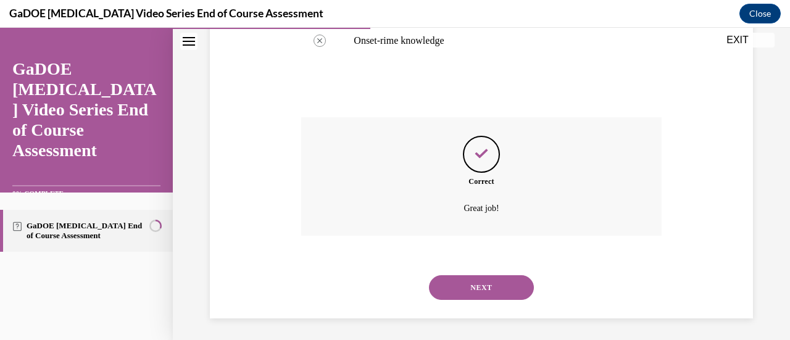
click at [495, 300] on button "NEXT" at bounding box center [481, 287] width 105 height 25
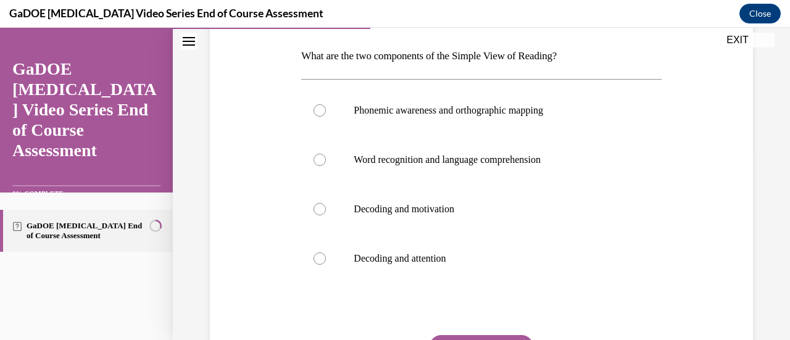
scroll to position [196, 0]
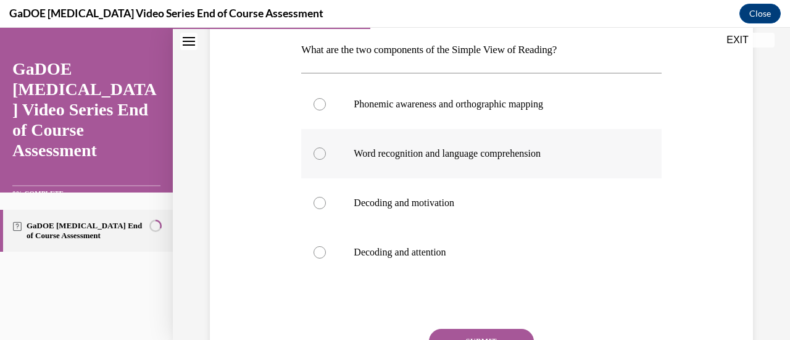
click at [407, 158] on p "Word recognition and language comprehension" at bounding box center [492, 154] width 277 height 12
click at [326, 158] on input "Word recognition and language comprehension" at bounding box center [320, 154] width 12 height 12
radio input "true"
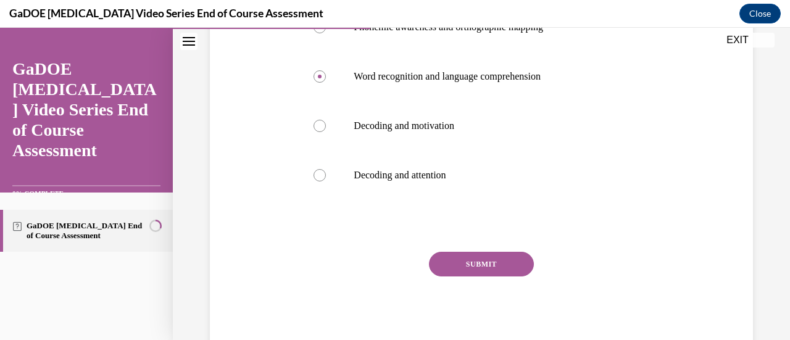
click at [480, 261] on button "SUBMIT" at bounding box center [481, 264] width 105 height 25
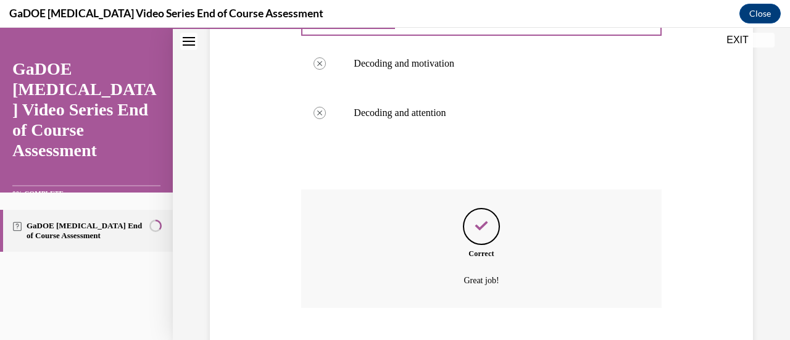
scroll to position [410, 0]
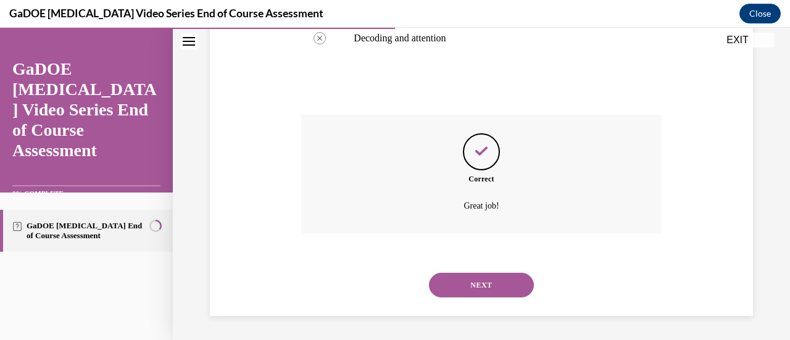
click at [479, 281] on button "NEXT" at bounding box center [481, 285] width 105 height 25
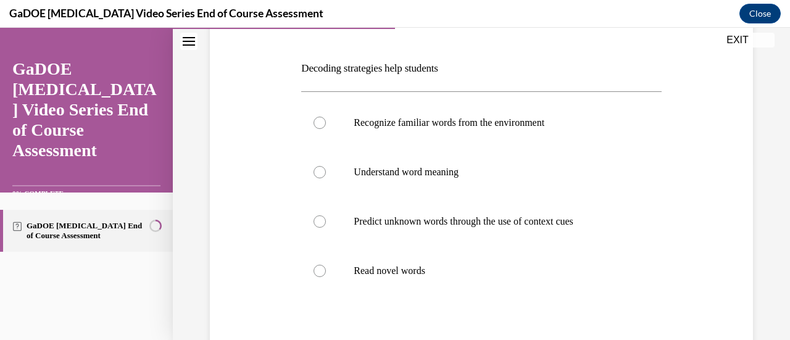
scroll to position [183, 0]
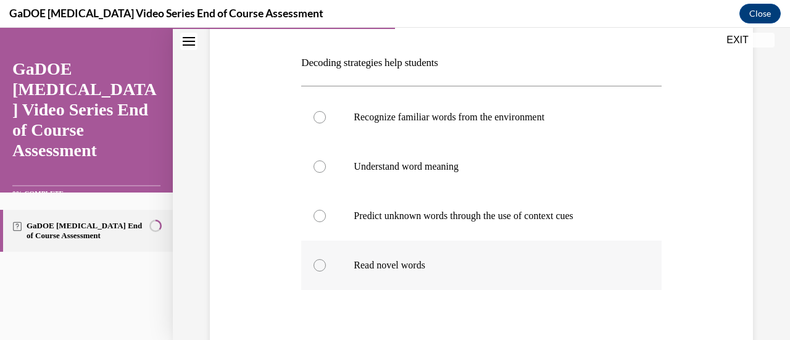
click at [399, 268] on p "Read novel words" at bounding box center [492, 265] width 277 height 12
click at [326, 268] on input "Read novel words" at bounding box center [320, 265] width 12 height 12
radio input "true"
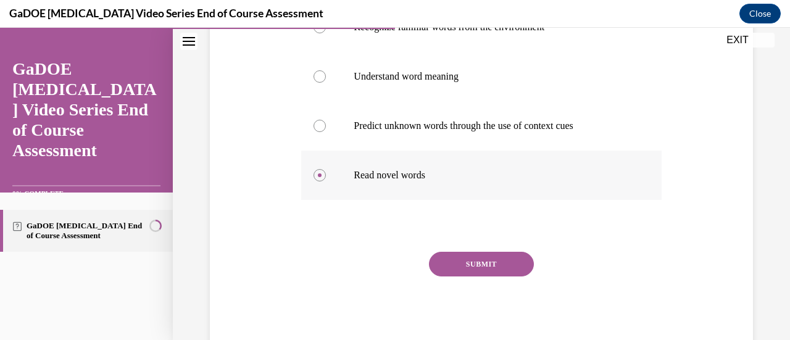
scroll to position [273, 0]
click at [493, 263] on button "SUBMIT" at bounding box center [481, 264] width 105 height 25
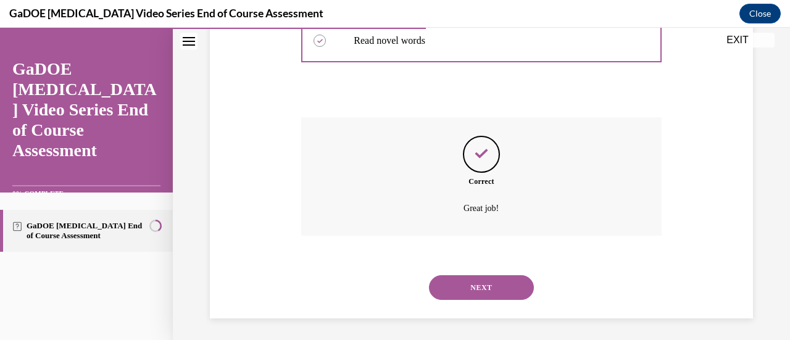
scroll to position [410, 0]
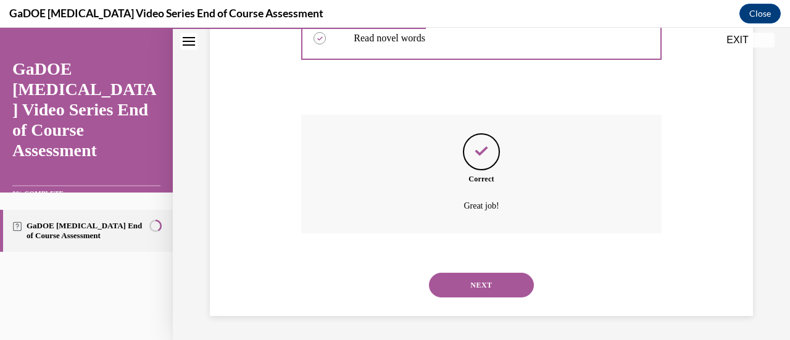
click at [483, 285] on button "NEXT" at bounding box center [481, 285] width 105 height 25
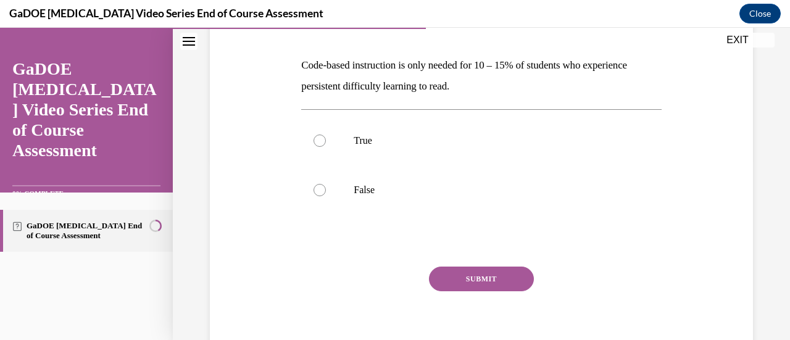
scroll to position [182, 0]
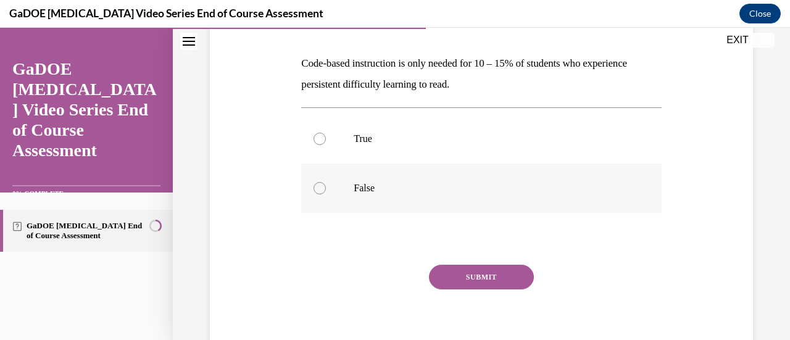
click at [341, 193] on label "False" at bounding box center [481, 188] width 360 height 49
click at [326, 193] on input "False" at bounding box center [320, 188] width 12 height 12
radio input "true"
click at [495, 274] on button "SUBMIT" at bounding box center [481, 277] width 105 height 25
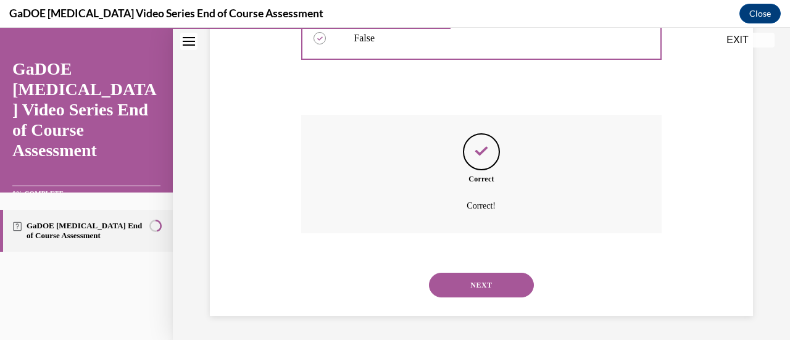
click at [495, 274] on button "NEXT" at bounding box center [481, 285] width 105 height 25
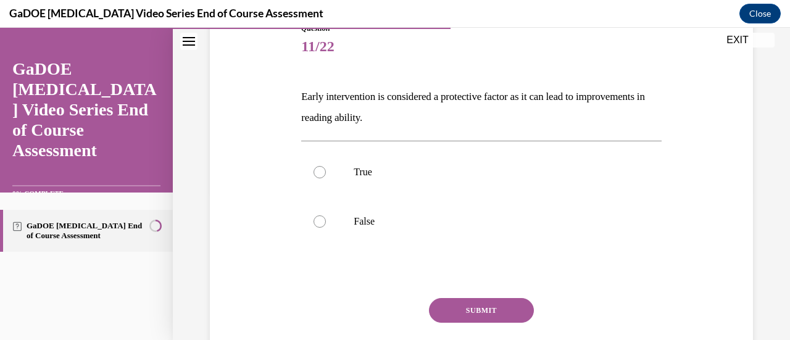
scroll to position [151, 0]
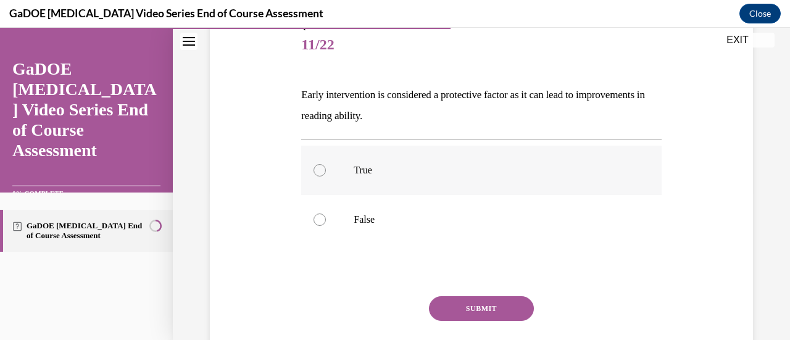
click at [362, 155] on label "True" at bounding box center [481, 170] width 360 height 49
click at [326, 164] on input "True" at bounding box center [320, 170] width 12 height 12
radio input "true"
click at [490, 306] on button "SUBMIT" at bounding box center [481, 308] width 105 height 25
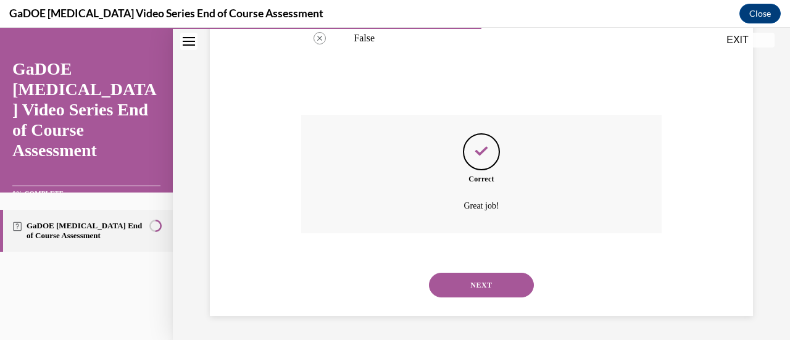
click at [476, 286] on button "NEXT" at bounding box center [481, 285] width 105 height 25
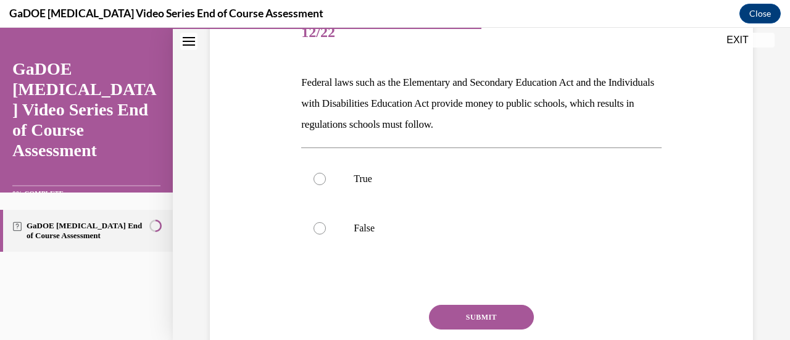
scroll to position [164, 0]
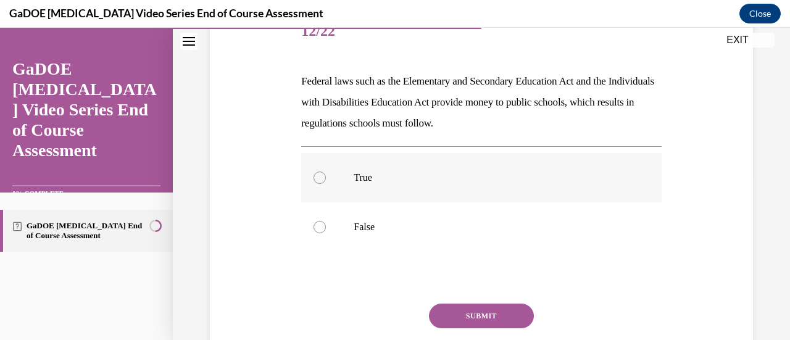
click at [369, 172] on p "True" at bounding box center [492, 178] width 277 height 12
click at [326, 172] on input "True" at bounding box center [320, 178] width 12 height 12
radio input "true"
click at [479, 311] on button "SUBMIT" at bounding box center [481, 316] width 105 height 25
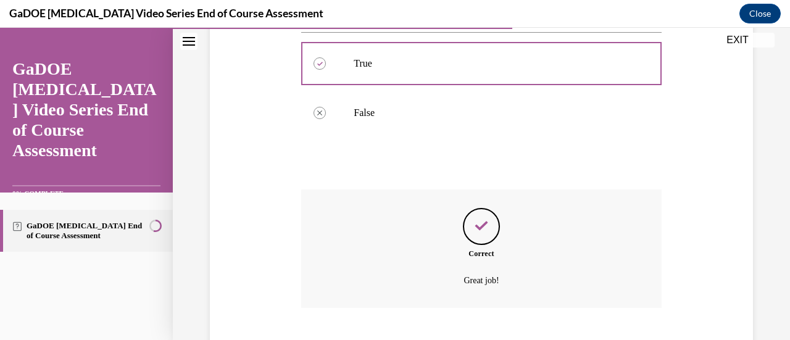
scroll to position [353, 0]
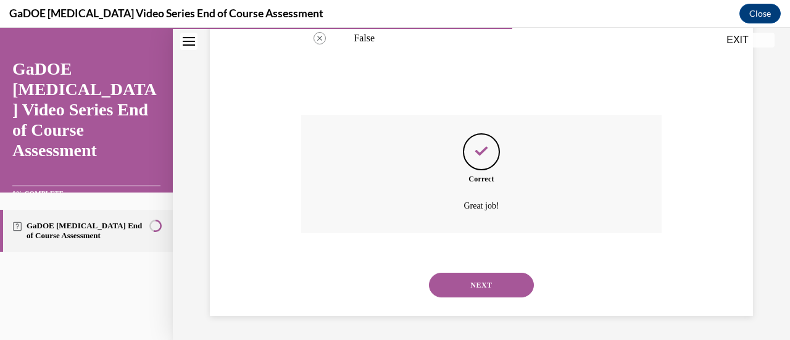
click at [469, 293] on button "NEXT" at bounding box center [481, 285] width 105 height 25
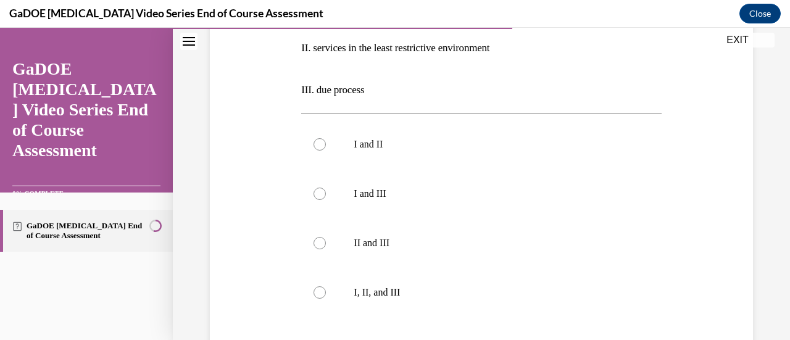
scroll to position [304, 0]
click at [324, 292] on div at bounding box center [320, 291] width 12 height 12
click at [324, 292] on input "I, II, and III" at bounding box center [320, 291] width 12 height 12
radio input "true"
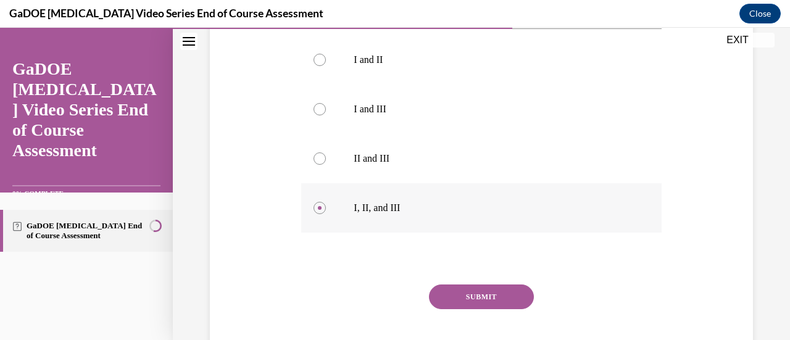
scroll to position [420, 0]
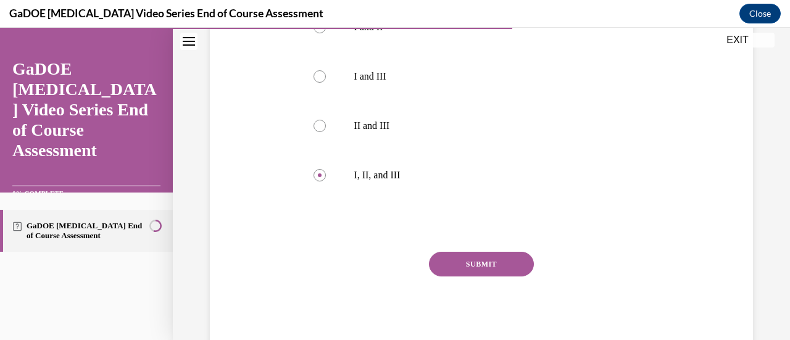
click at [493, 272] on button "SUBMIT" at bounding box center [481, 264] width 105 height 25
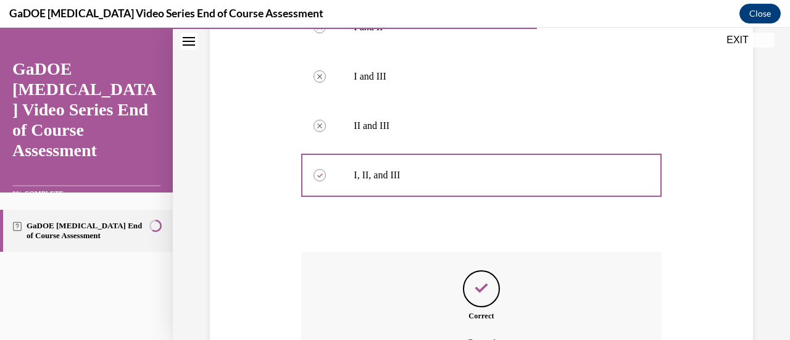
scroll to position [557, 0]
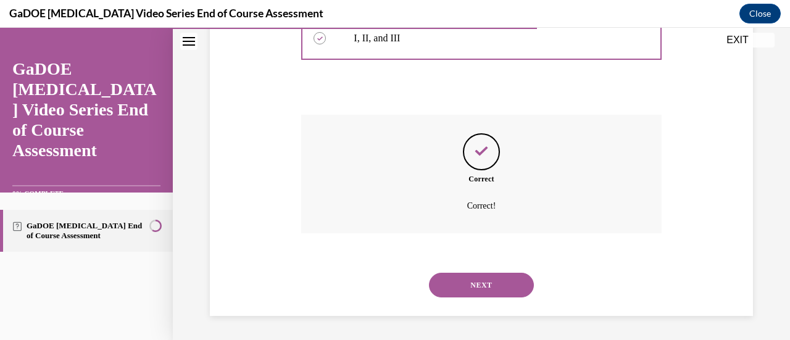
click at [493, 272] on div "NEXT" at bounding box center [481, 285] width 360 height 49
click at [496, 286] on button "NEXT" at bounding box center [481, 285] width 105 height 25
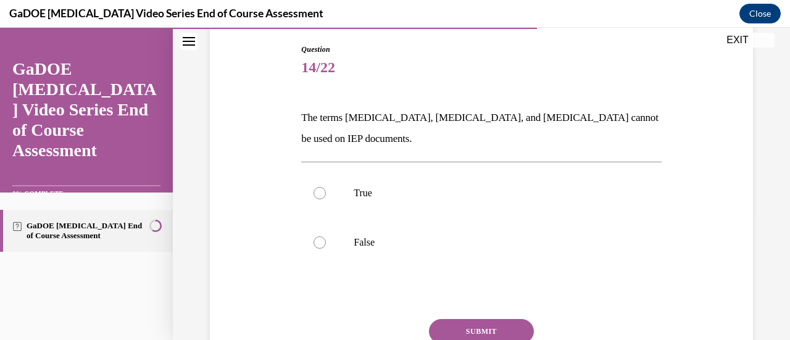
scroll to position [132, 0]
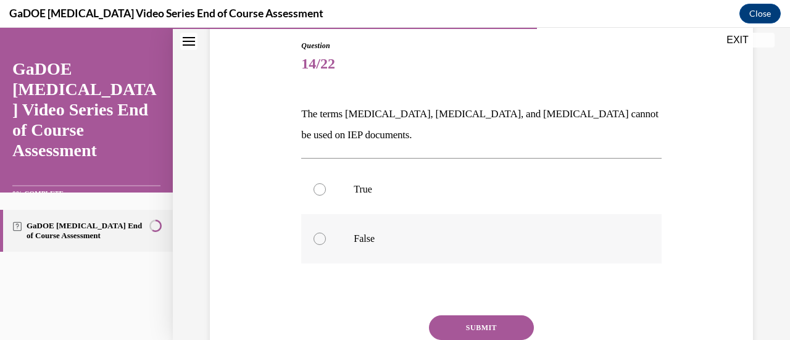
click at [364, 227] on label "False" at bounding box center [481, 238] width 360 height 49
click at [326, 233] on input "False" at bounding box center [320, 239] width 12 height 12
radio input "true"
click at [464, 328] on button "SUBMIT" at bounding box center [481, 328] width 105 height 25
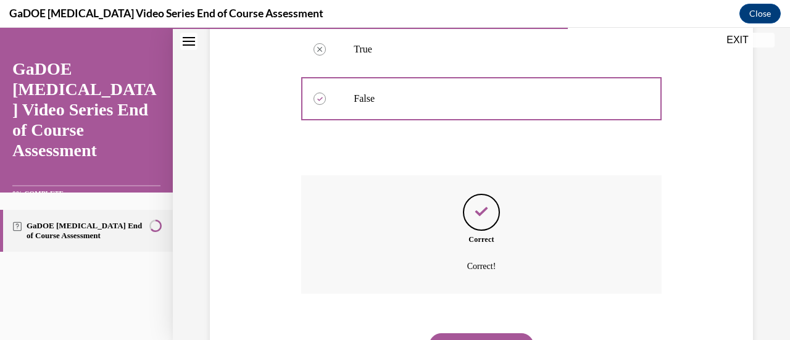
scroll to position [332, 0]
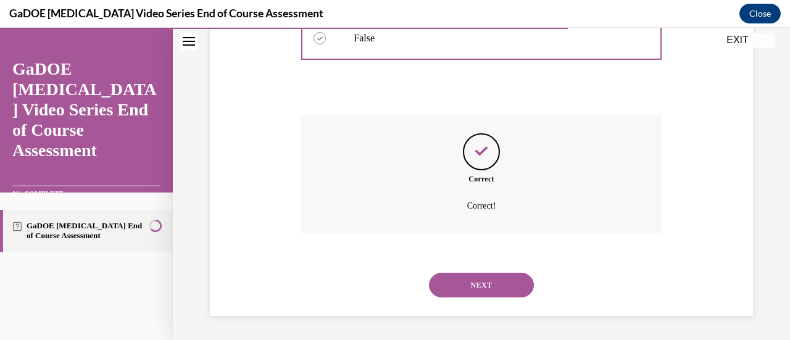
click at [469, 278] on button "NEXT" at bounding box center [481, 285] width 105 height 25
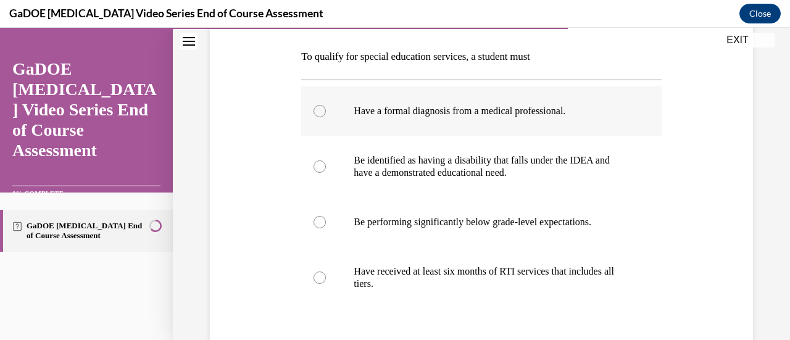
scroll to position [190, 0]
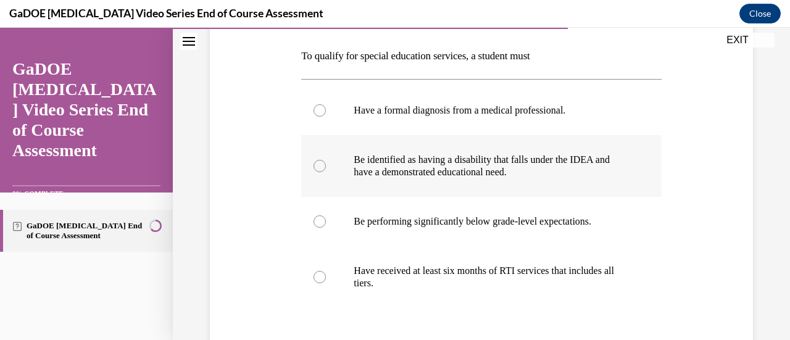
click at [482, 173] on p "Be identified as having a disability that falls under the IDEA and have a demon…" at bounding box center [492, 166] width 277 height 25
click at [326, 172] on input "Be identified as having a disability that falls under the IDEA and have a demon…" at bounding box center [320, 166] width 12 height 12
radio input "true"
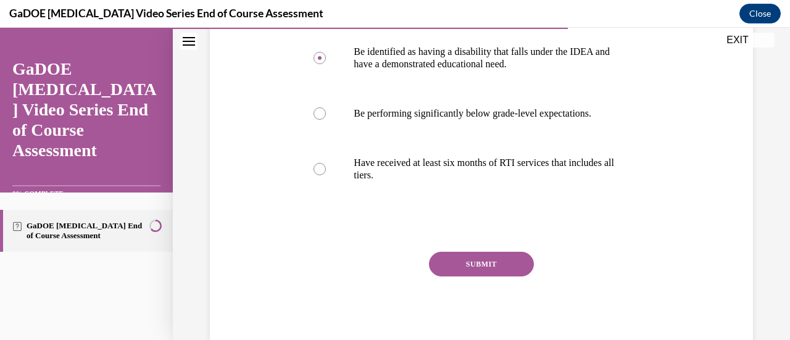
click at [491, 254] on button "SUBMIT" at bounding box center [481, 264] width 105 height 25
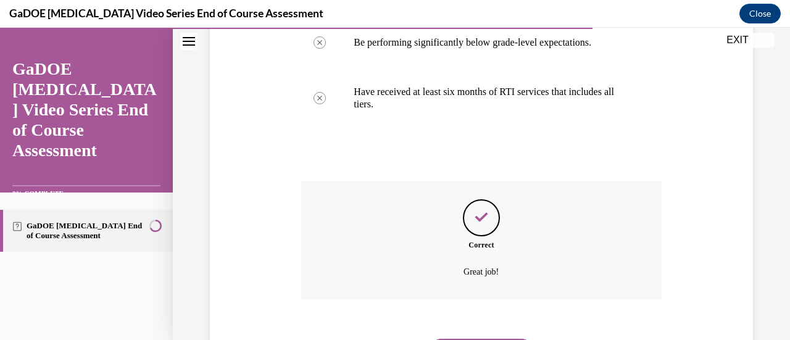
scroll to position [435, 0]
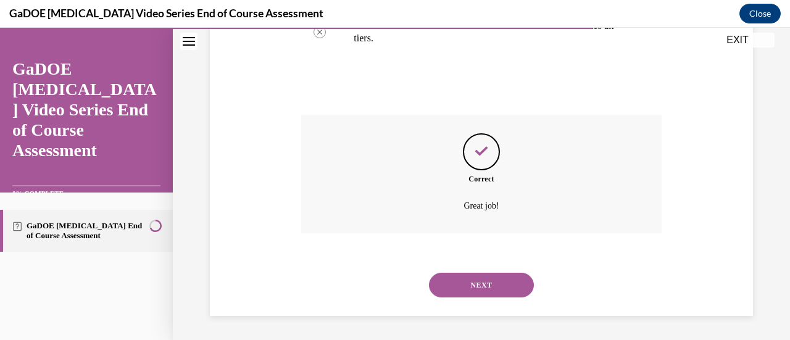
click at [476, 288] on button "NEXT" at bounding box center [481, 285] width 105 height 25
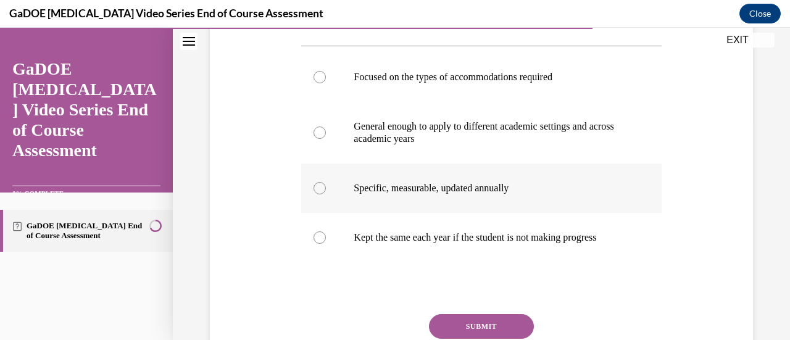
scroll to position [211, 0]
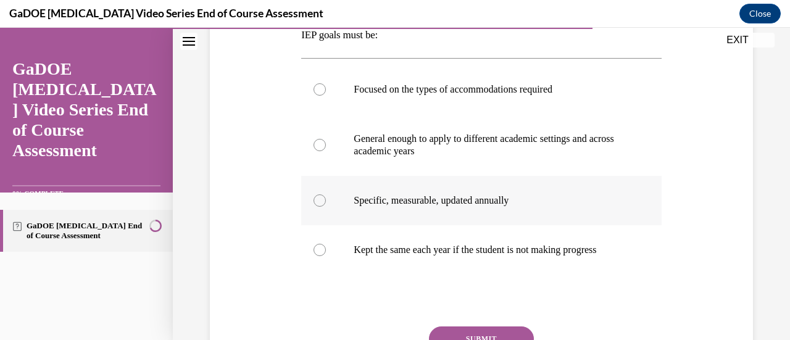
click at [458, 217] on label "Specific, measurable, updated annually" at bounding box center [481, 200] width 360 height 49
click at [326, 207] on input "Specific, measurable, updated annually" at bounding box center [320, 200] width 12 height 12
radio input "true"
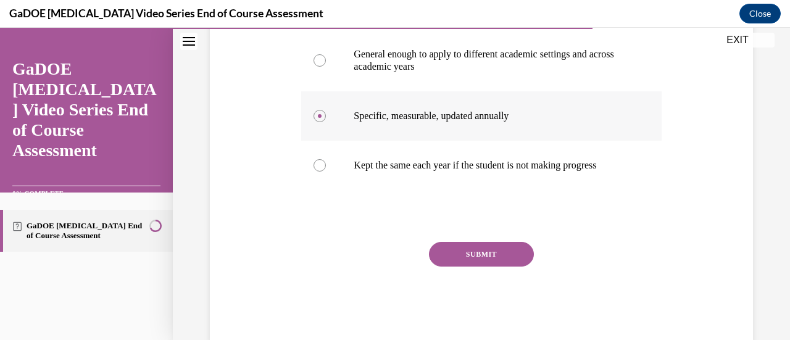
scroll to position [296, 0]
click at [489, 259] on button "SUBMIT" at bounding box center [481, 253] width 105 height 25
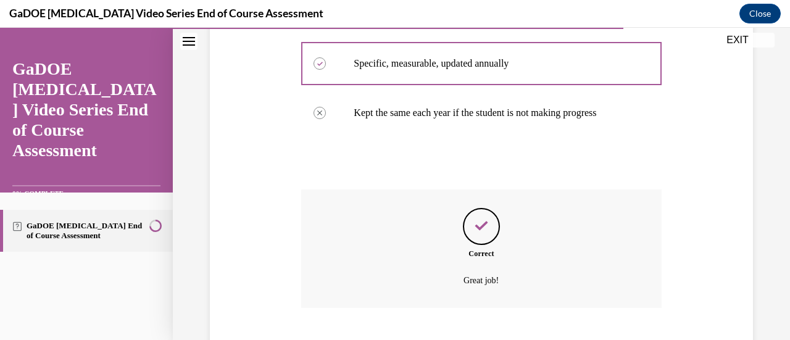
scroll to position [435, 0]
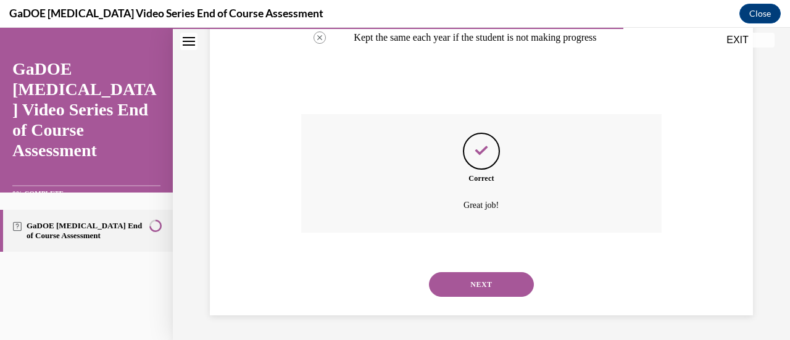
click at [492, 283] on button "NEXT" at bounding box center [481, 284] width 105 height 25
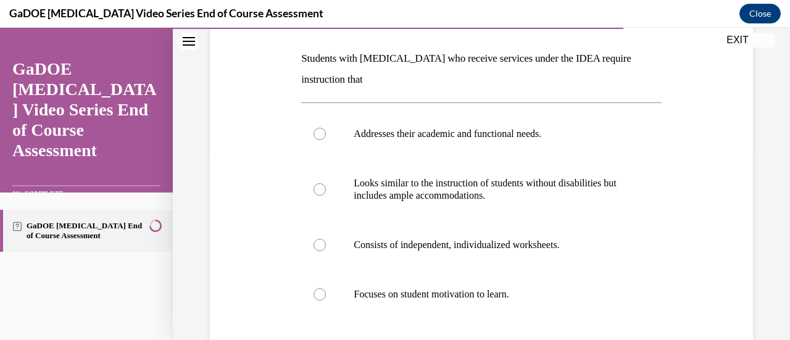
scroll to position [189, 0]
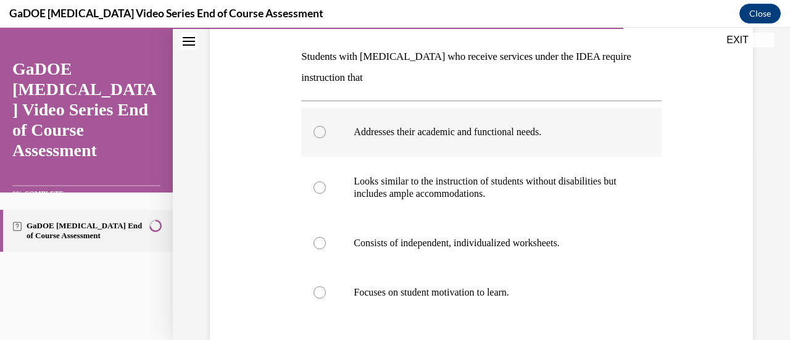
click at [478, 128] on p "Addresses their academic and functional needs." at bounding box center [492, 132] width 277 height 12
click at [326, 128] on input "Addresses their academic and functional needs." at bounding box center [320, 132] width 12 height 12
radio input "true"
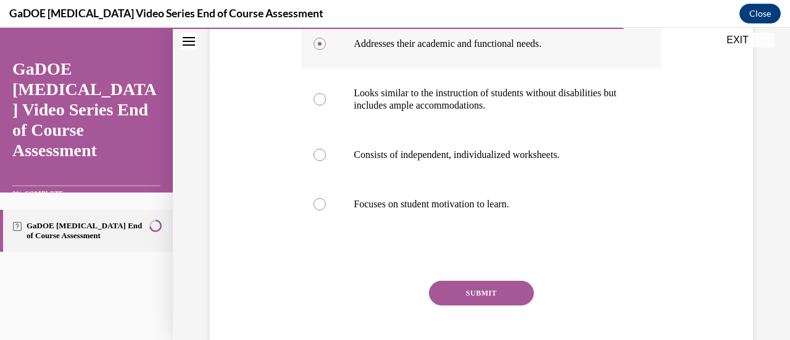
scroll to position [278, 0]
click at [482, 286] on button "SUBMIT" at bounding box center [481, 292] width 105 height 25
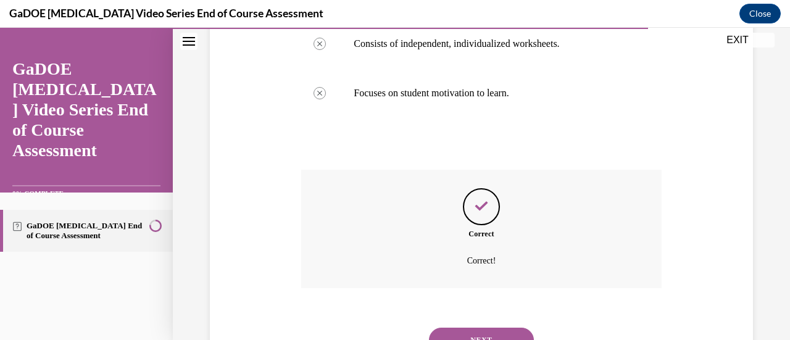
scroll to position [404, 0]
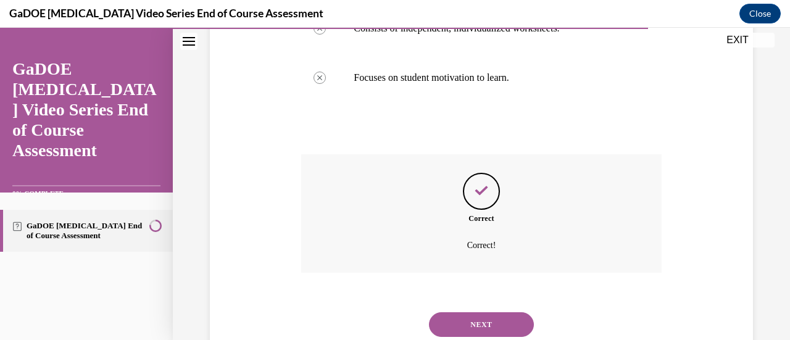
click at [488, 317] on button "NEXT" at bounding box center [481, 324] width 105 height 25
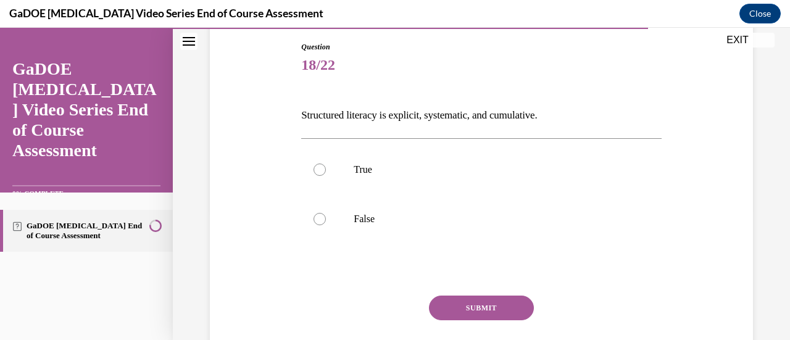
scroll to position [133, 0]
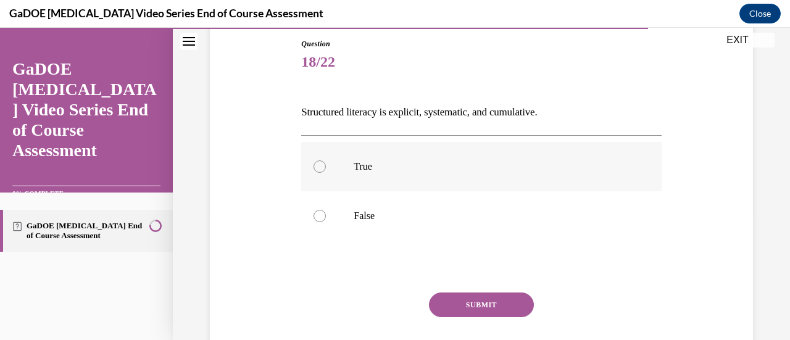
click at [482, 178] on label "True" at bounding box center [481, 166] width 360 height 49
click at [326, 173] on input "True" at bounding box center [320, 167] width 12 height 12
radio input "true"
click at [488, 307] on button "SUBMIT" at bounding box center [481, 305] width 105 height 25
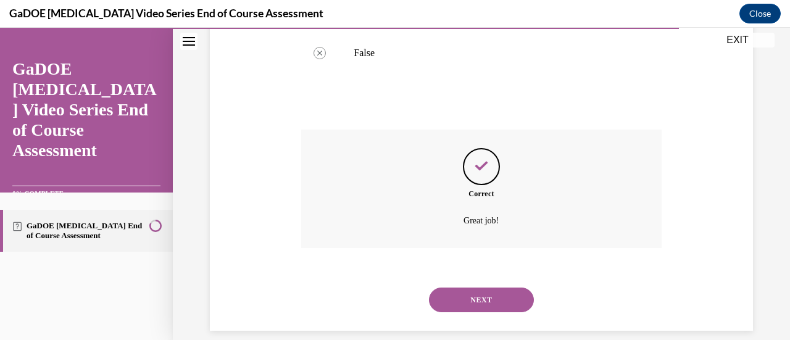
click at [476, 303] on button "NEXT" at bounding box center [481, 300] width 105 height 25
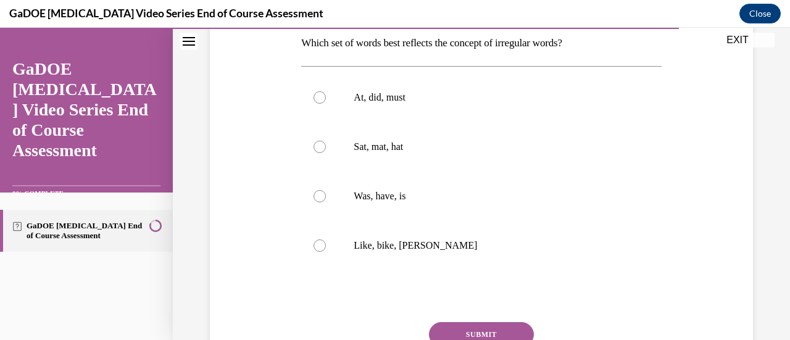
scroll to position [203, 0]
click at [428, 209] on label "Was, have, is" at bounding box center [481, 195] width 360 height 49
click at [326, 202] on input "Was, have, is" at bounding box center [320, 196] width 12 height 12
radio input "true"
click at [472, 325] on button "SUBMIT" at bounding box center [481, 334] width 105 height 25
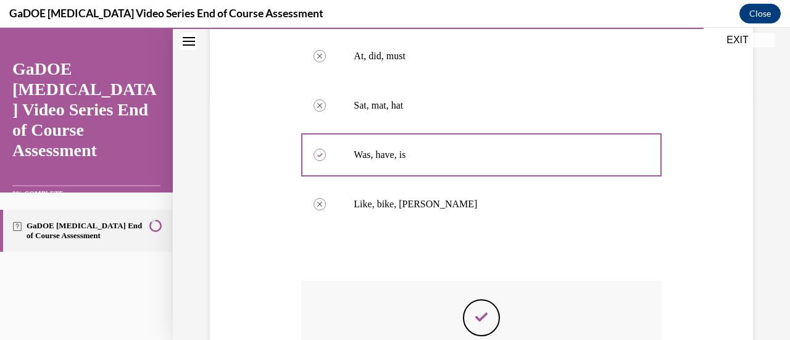
scroll to position [245, 0]
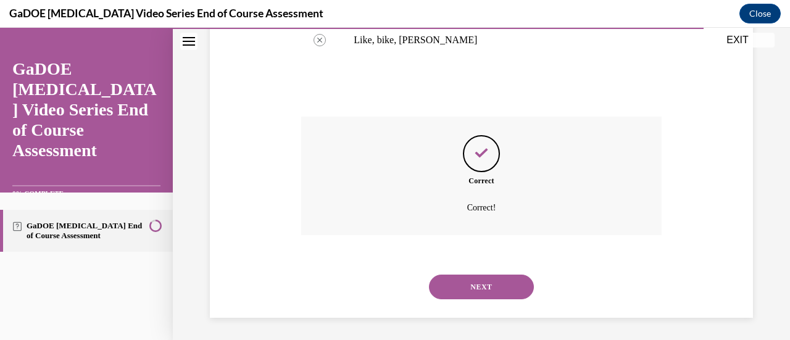
click at [483, 281] on button "NEXT" at bounding box center [481, 287] width 105 height 25
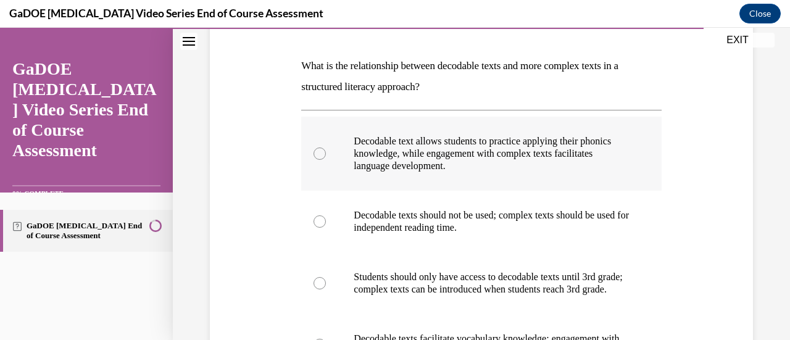
scroll to position [181, 0]
click at [504, 155] on p "Decodable text allows students to practice applying their phonics knowledge, wh…" at bounding box center [492, 152] width 277 height 37
click at [326, 155] on input "Decodable text allows students to practice applying their phonics knowledge, wh…" at bounding box center [320, 152] width 12 height 12
radio input "true"
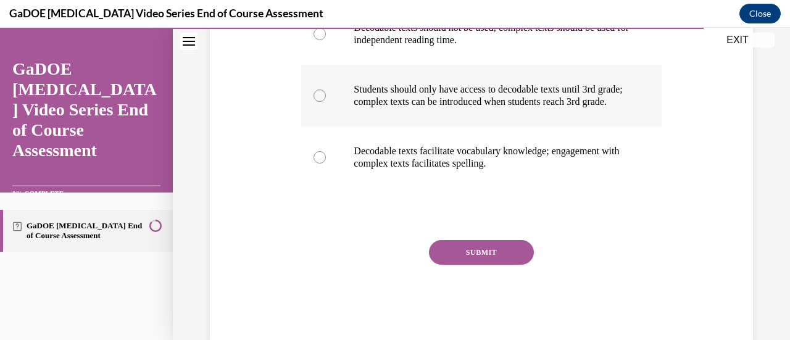
scroll to position [368, 0]
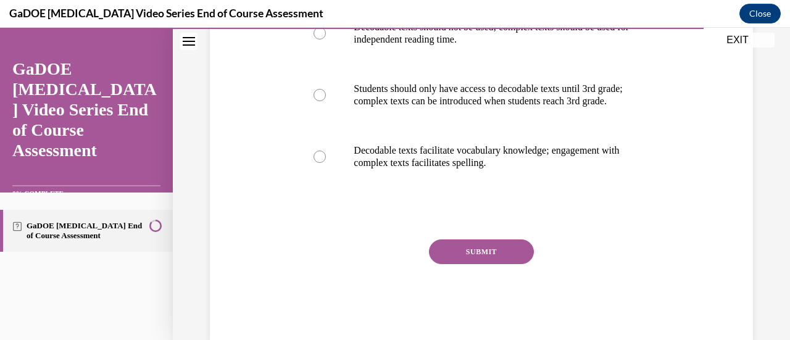
click at [469, 262] on button "SUBMIT" at bounding box center [481, 252] width 105 height 25
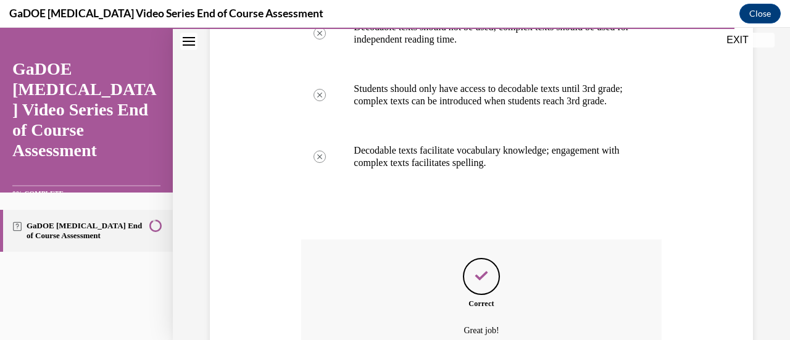
scroll to position [505, 0]
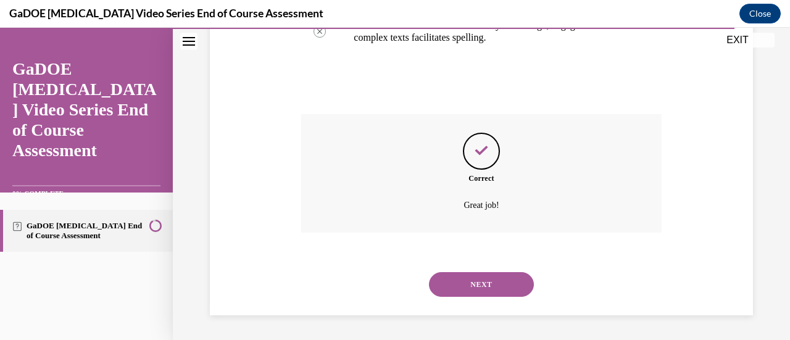
click at [473, 280] on button "NEXT" at bounding box center [481, 284] width 105 height 25
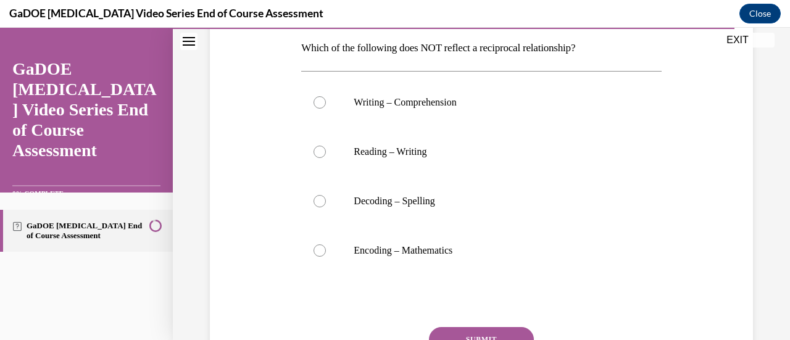
scroll to position [199, 0]
click at [452, 253] on p "Encoding – Mathematics" at bounding box center [492, 249] width 277 height 12
click at [326, 253] on input "Encoding – Mathematics" at bounding box center [320, 249] width 12 height 12
radio input "true"
click at [484, 335] on button "SUBMIT" at bounding box center [481, 338] width 105 height 25
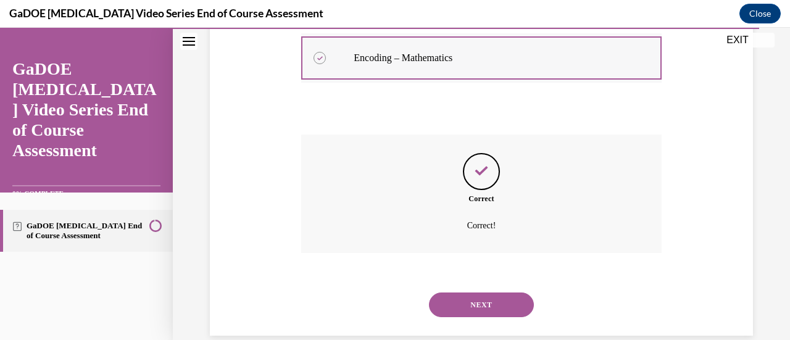
scroll to position [394, 0]
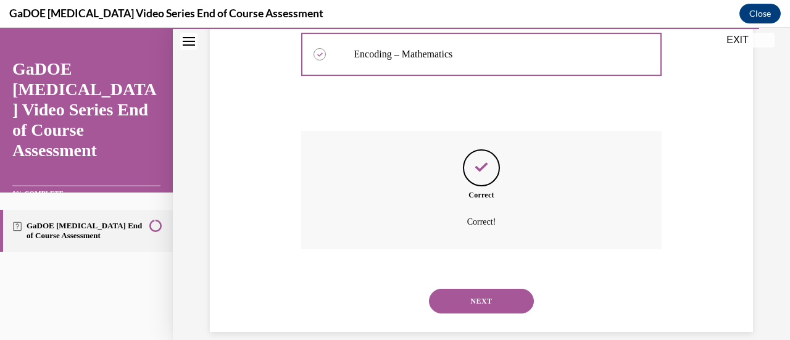
click at [486, 306] on button "NEXT" at bounding box center [481, 301] width 105 height 25
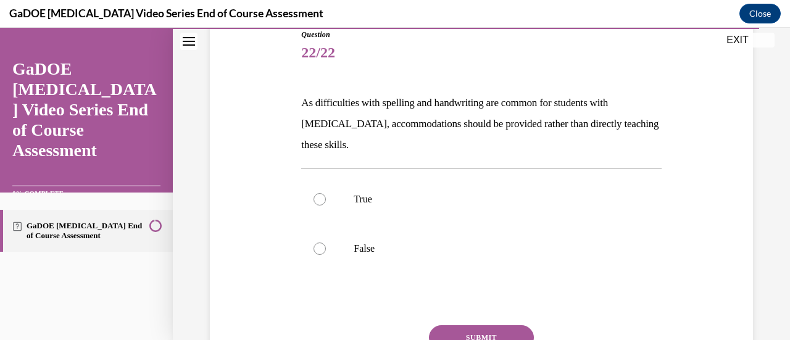
scroll to position [144, 0]
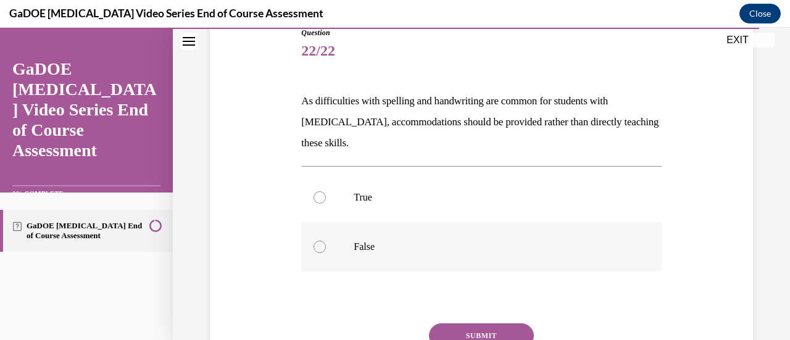
click at [391, 253] on p "False" at bounding box center [492, 247] width 277 height 12
click at [326, 253] on input "False" at bounding box center [320, 247] width 12 height 12
radio input "true"
click at [469, 329] on button "SUBMIT" at bounding box center [481, 336] width 105 height 25
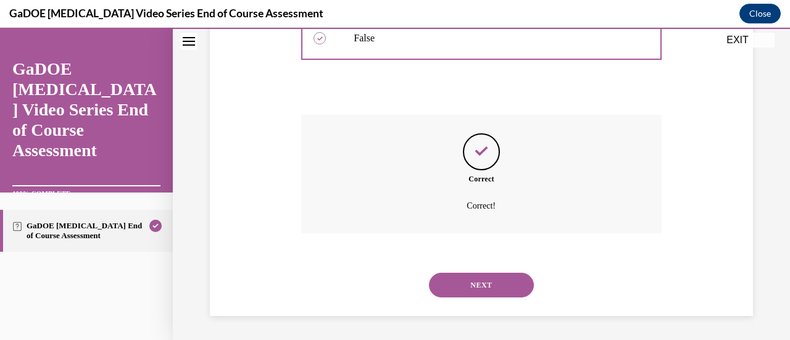
click at [490, 286] on button "NEXT" at bounding box center [481, 285] width 105 height 25
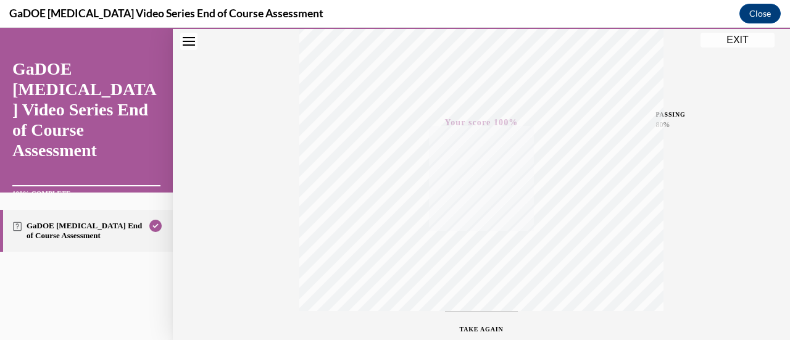
scroll to position [237, 0]
click at [734, 44] on button "EXIT" at bounding box center [738, 40] width 74 height 15
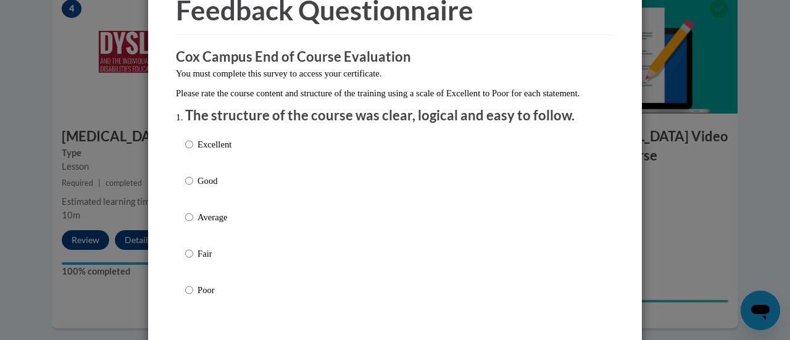
scroll to position [67, 0]
click at [203, 187] on p "Good" at bounding box center [215, 180] width 34 height 14
click at [193, 187] on input "Good" at bounding box center [189, 180] width 8 height 14
radio input "true"
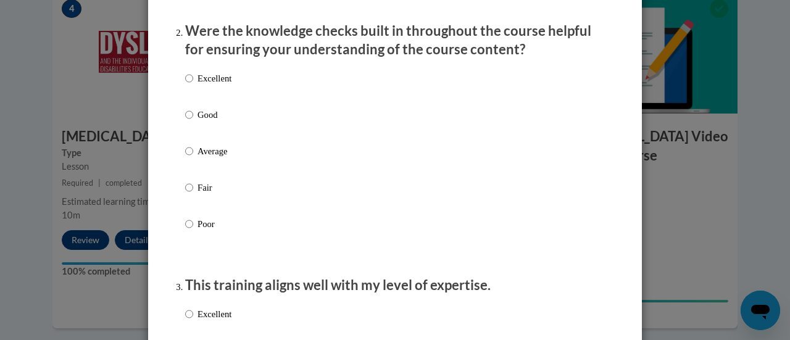
scroll to position [387, 0]
click at [215, 157] on p "Average" at bounding box center [215, 151] width 34 height 14
click at [193, 157] on input "Average" at bounding box center [189, 151] width 8 height 14
radio input "true"
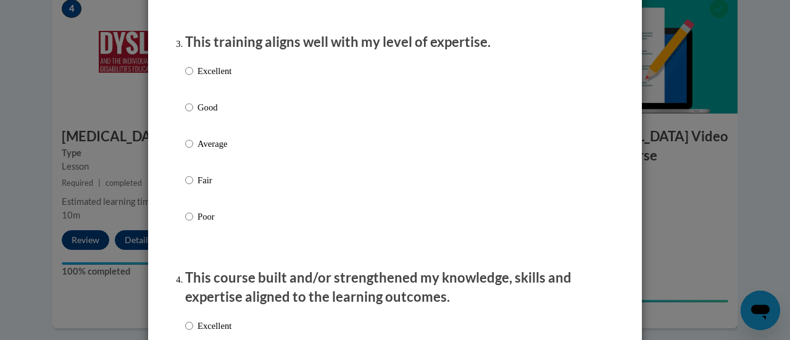
scroll to position [632, 0]
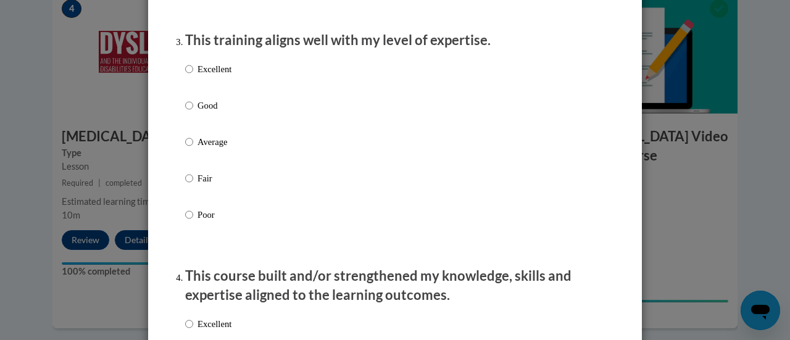
click at [199, 112] on p "Good" at bounding box center [215, 106] width 34 height 14
click at [193, 112] on input "Good" at bounding box center [189, 106] width 8 height 14
radio input "true"
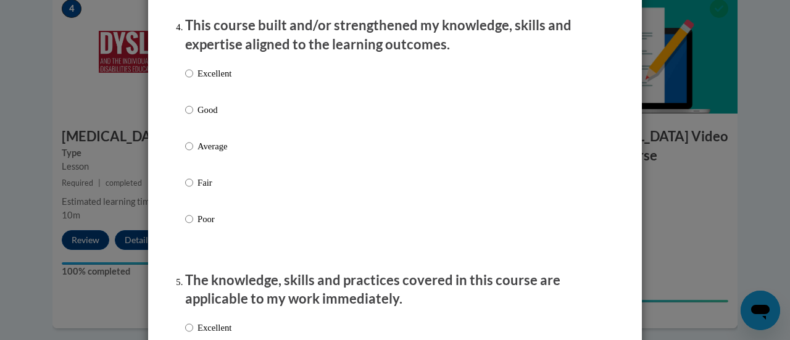
scroll to position [884, 0]
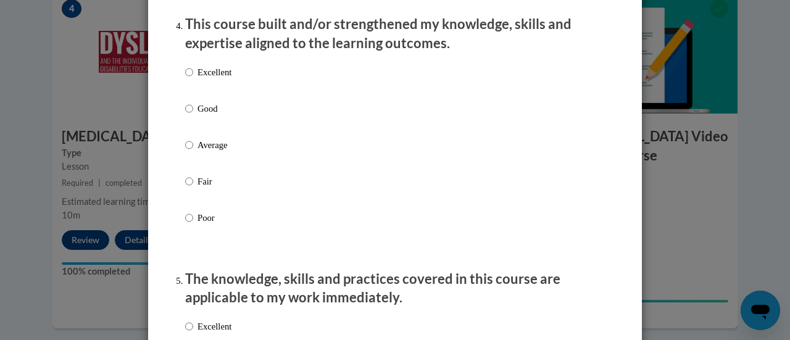
click at [199, 115] on p "Good" at bounding box center [215, 109] width 34 height 14
click at [193, 115] on input "Good" at bounding box center [189, 109] width 8 height 14
radio input "true"
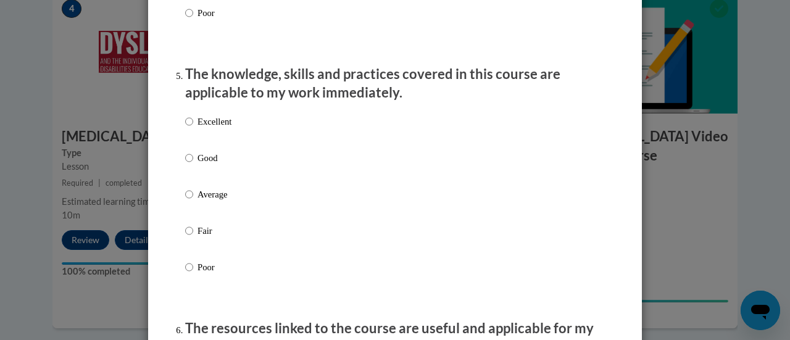
scroll to position [1093, 0]
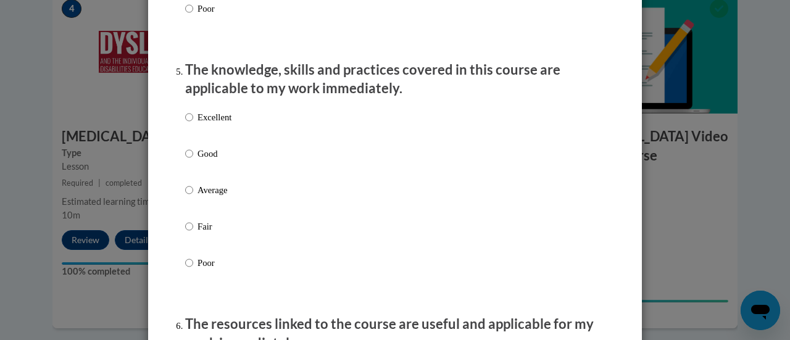
click at [198, 122] on p "Excellent" at bounding box center [215, 118] width 34 height 14
click at [193, 122] on input "Excellent" at bounding box center [189, 118] width 8 height 14
radio input "true"
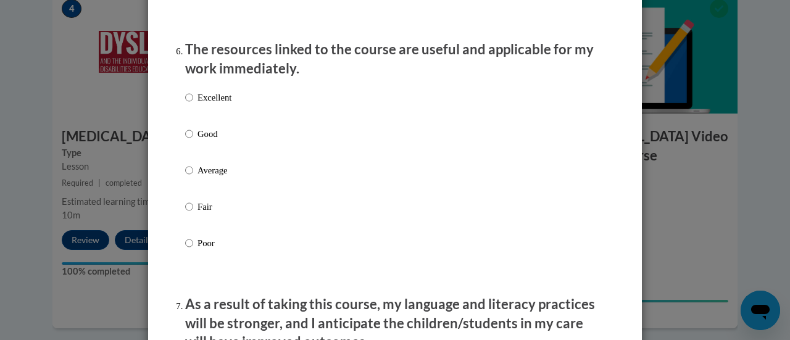
scroll to position [1368, 0]
click at [203, 140] on p "Good" at bounding box center [215, 134] width 34 height 14
click at [193, 140] on input "Good" at bounding box center [189, 134] width 8 height 14
radio input "true"
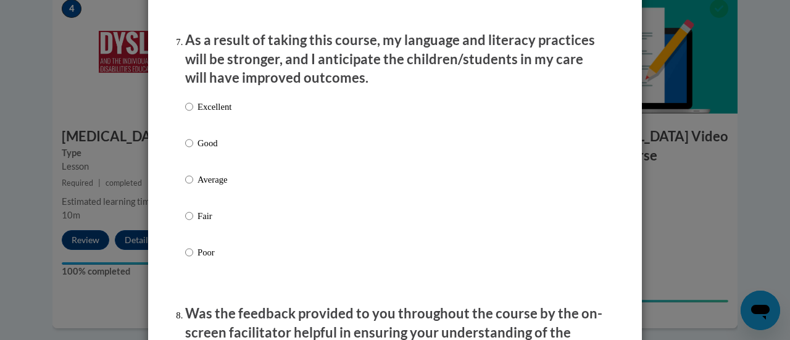
scroll to position [1635, 0]
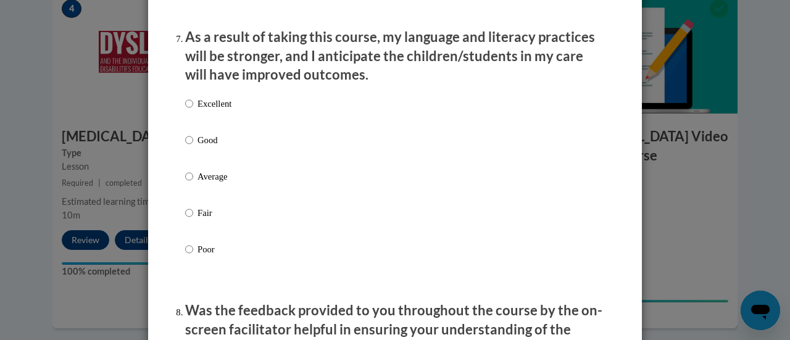
click at [201, 111] on p "Excellent" at bounding box center [215, 104] width 34 height 14
click at [193, 111] on input "Excellent" at bounding box center [189, 104] width 8 height 14
radio input "true"
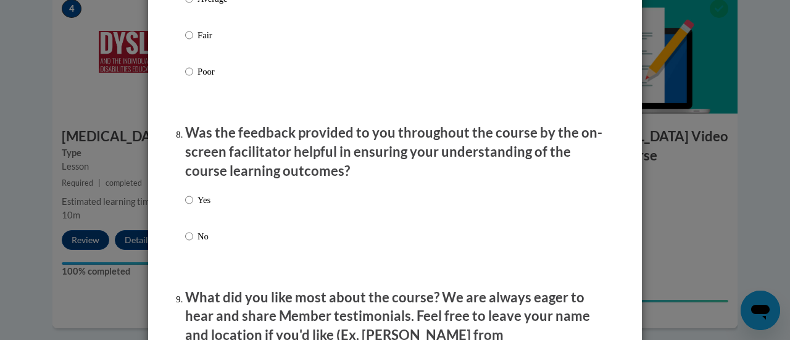
scroll to position [1820, 0]
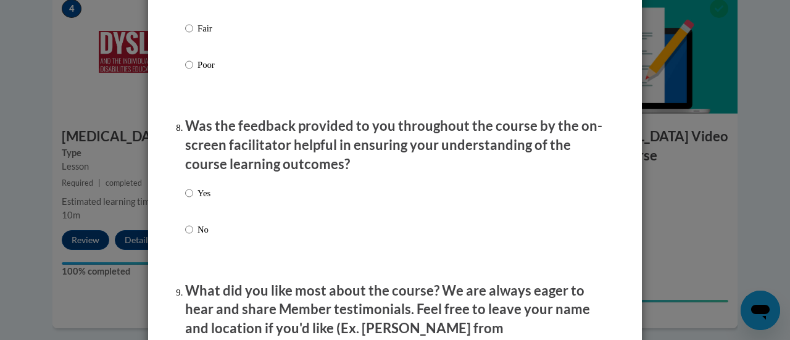
click at [198, 200] on p "Yes" at bounding box center [204, 193] width 13 height 14
click at [193, 200] on input "Yes" at bounding box center [189, 193] width 8 height 14
radio input "true"
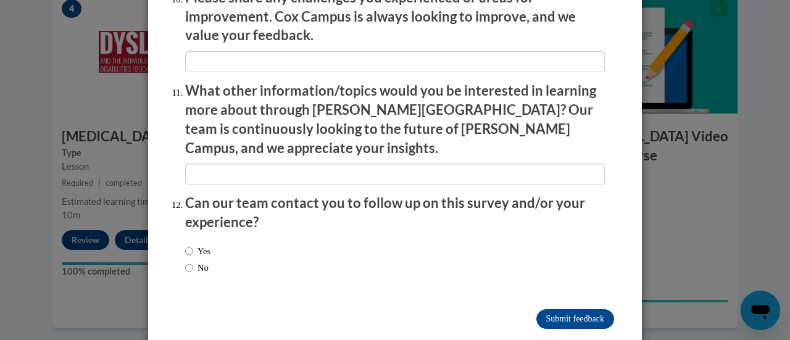
scroll to position [2227, 0]
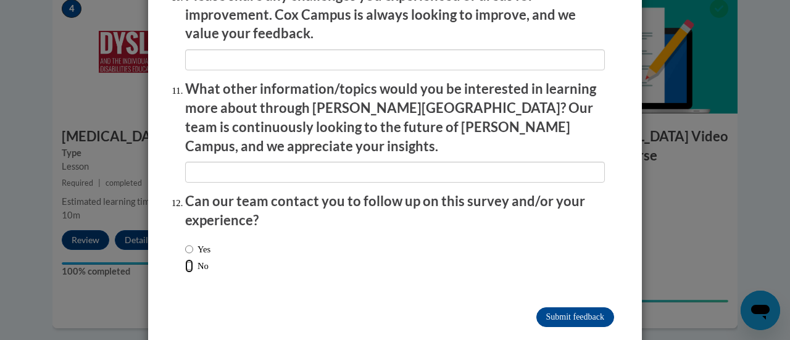
click at [185, 259] on input "No" at bounding box center [189, 266] width 8 height 14
radio input "true"
click at [578, 307] on input "Submit feedback" at bounding box center [576, 317] width 78 height 20
click at [566, 307] on input "Submitting" at bounding box center [576, 317] width 78 height 20
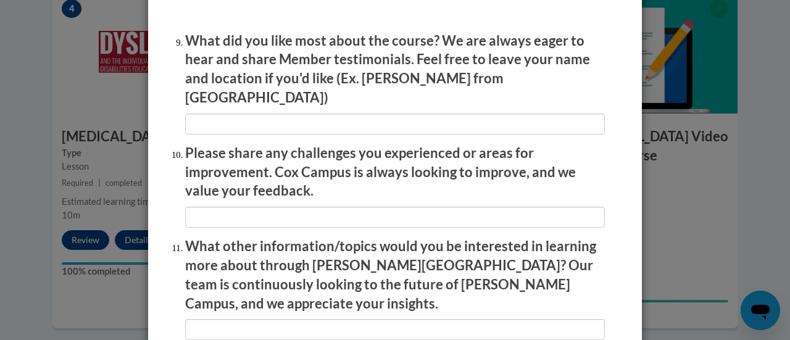
scroll to position [2067, 0]
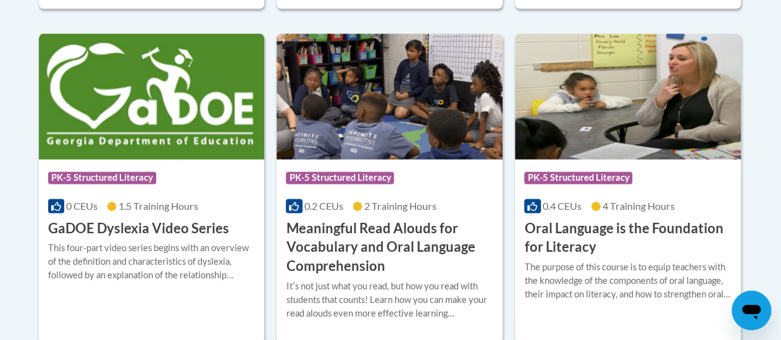
scroll to position [847, 0]
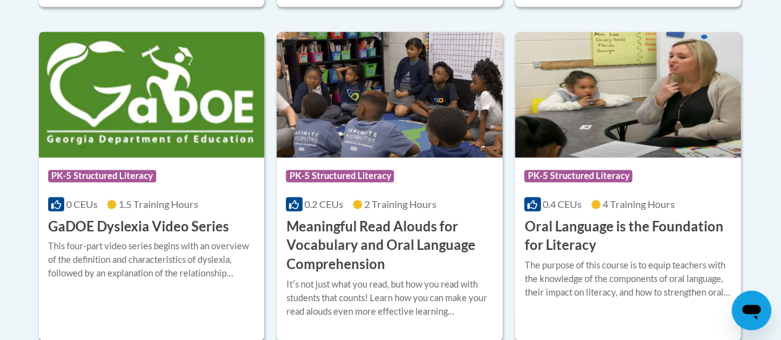
click at [164, 202] on span "1.5 Training Hours" at bounding box center [159, 204] width 80 height 12
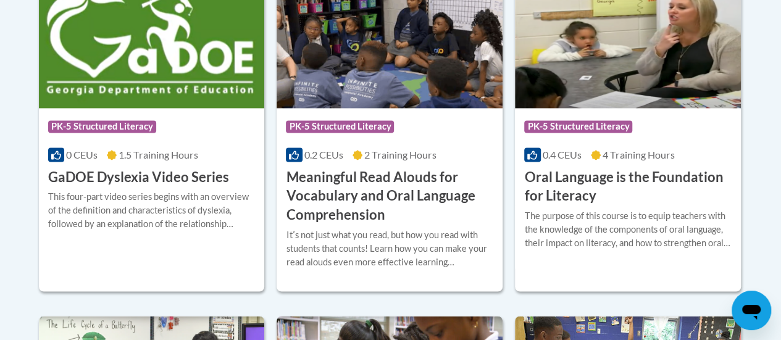
scroll to position [898, 0]
